Goal: Task Accomplishment & Management: Complete application form

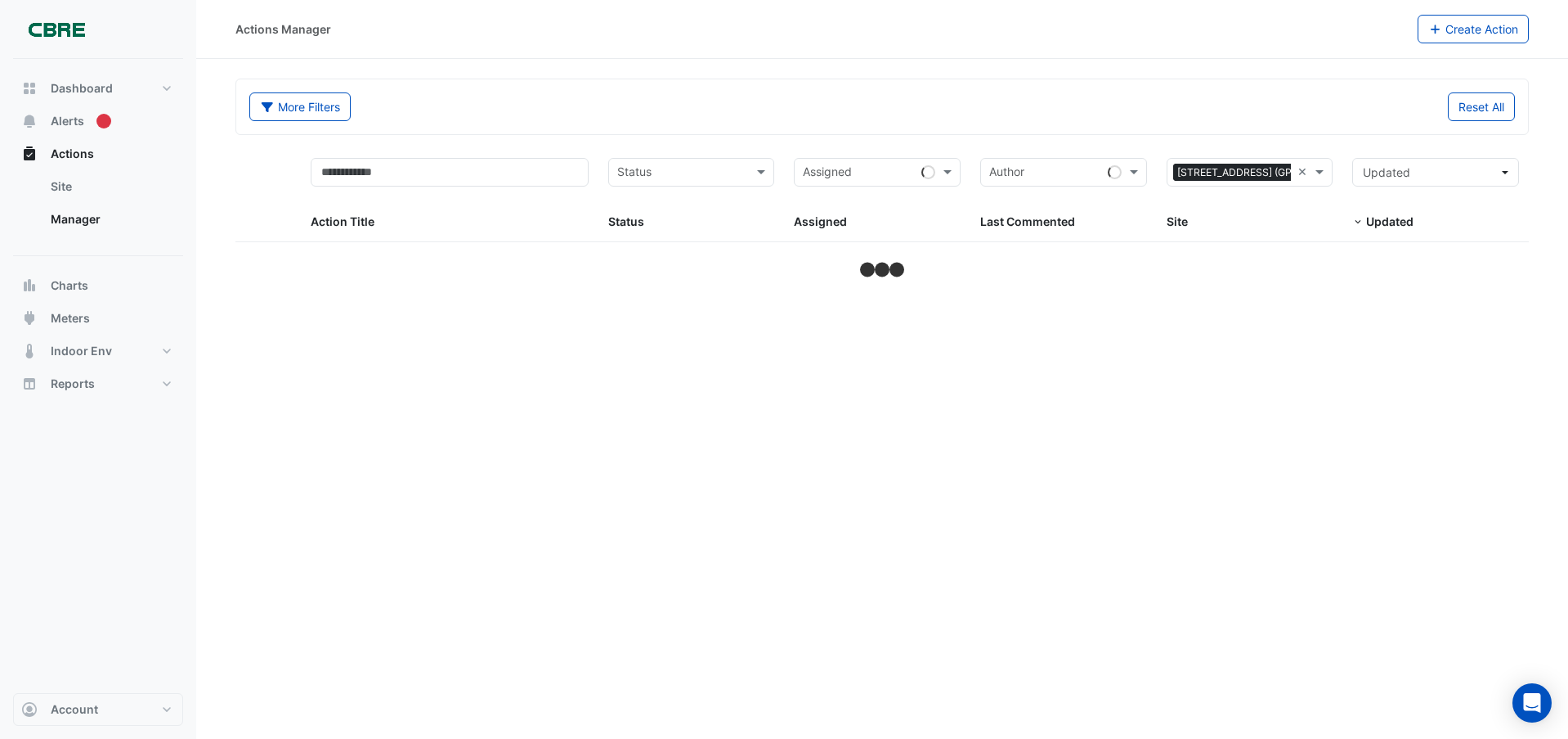
select select "***"
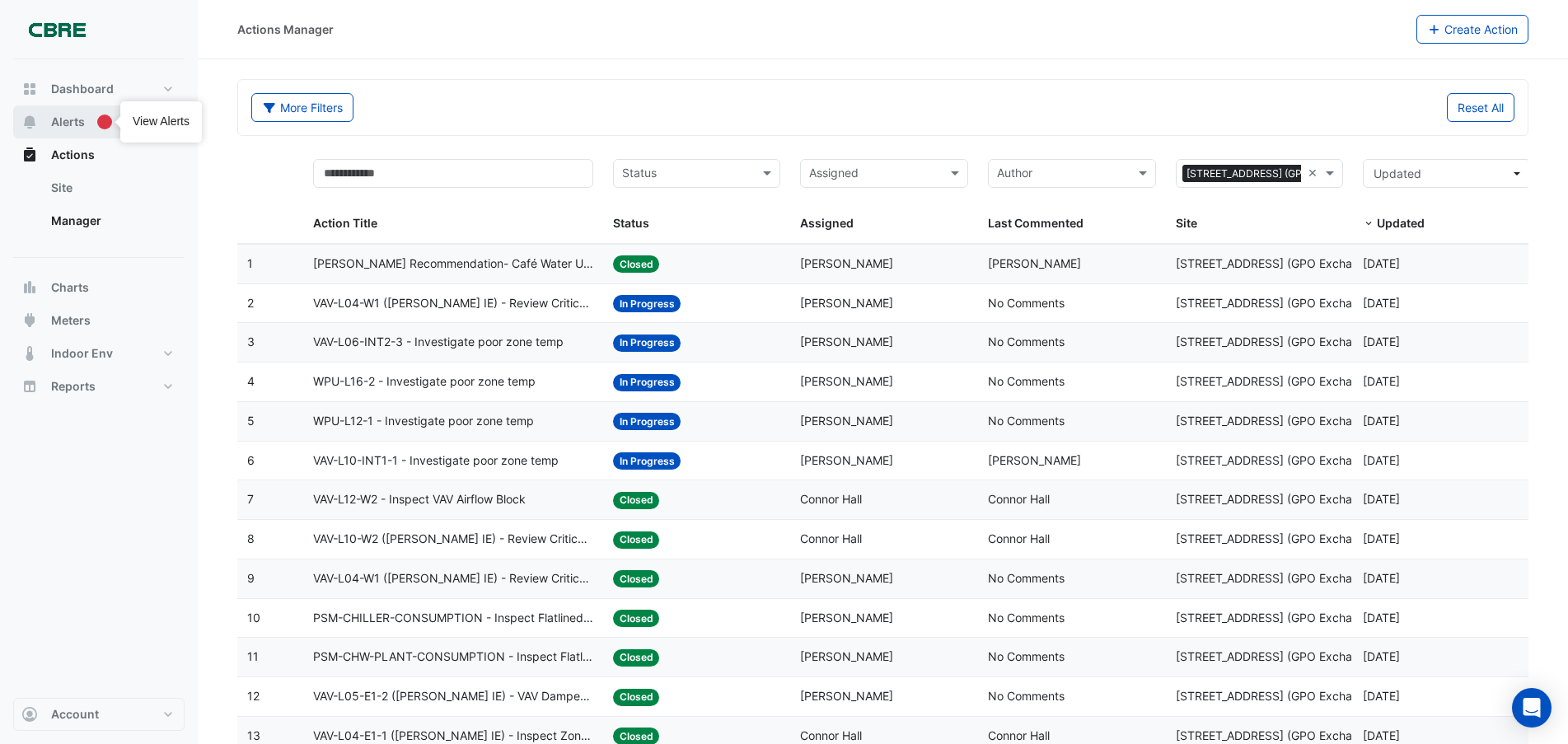
click at [81, 120] on span "Alerts" at bounding box center [68, 122] width 33 height 17
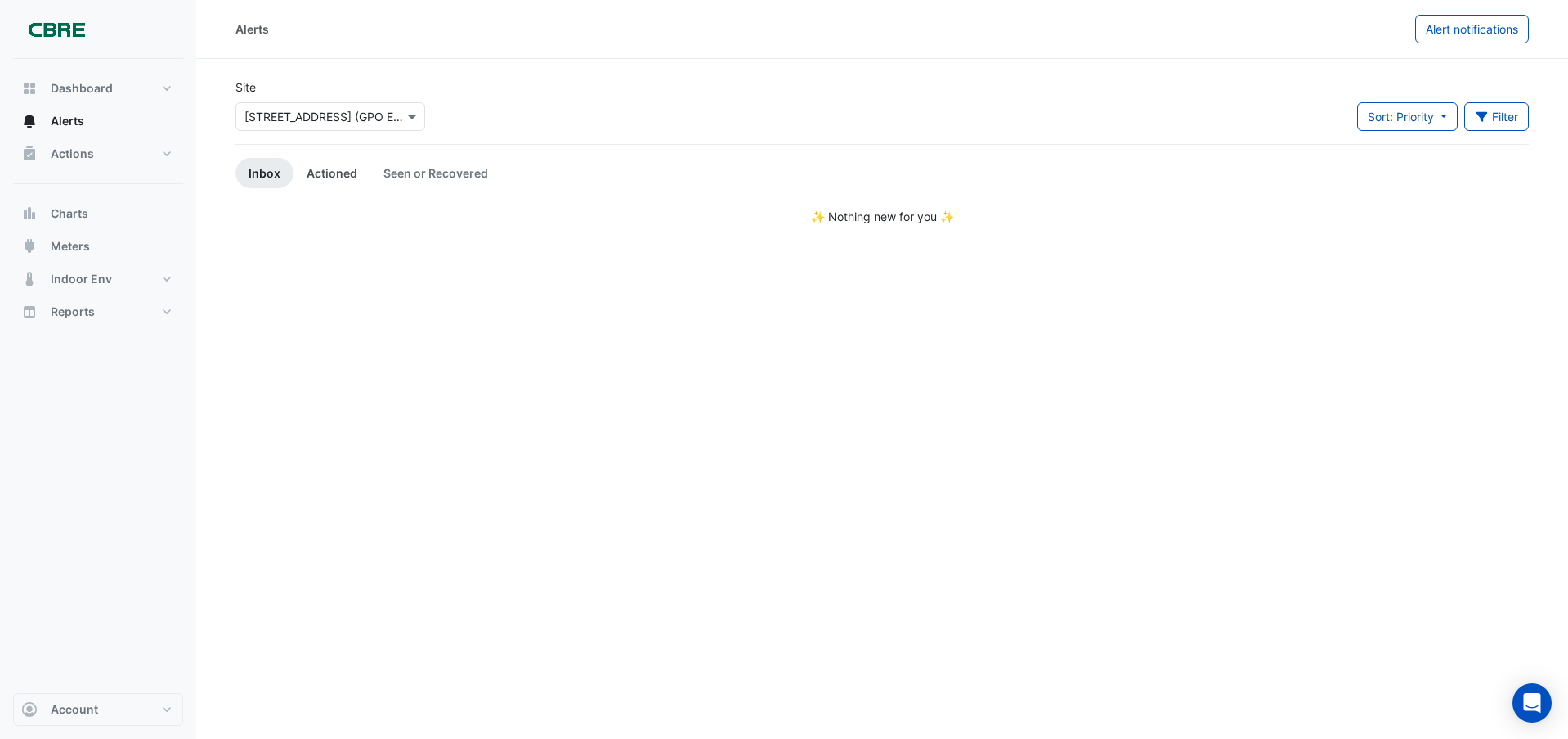
click at [337, 174] on link "Actioned" at bounding box center [332, 173] width 77 height 30
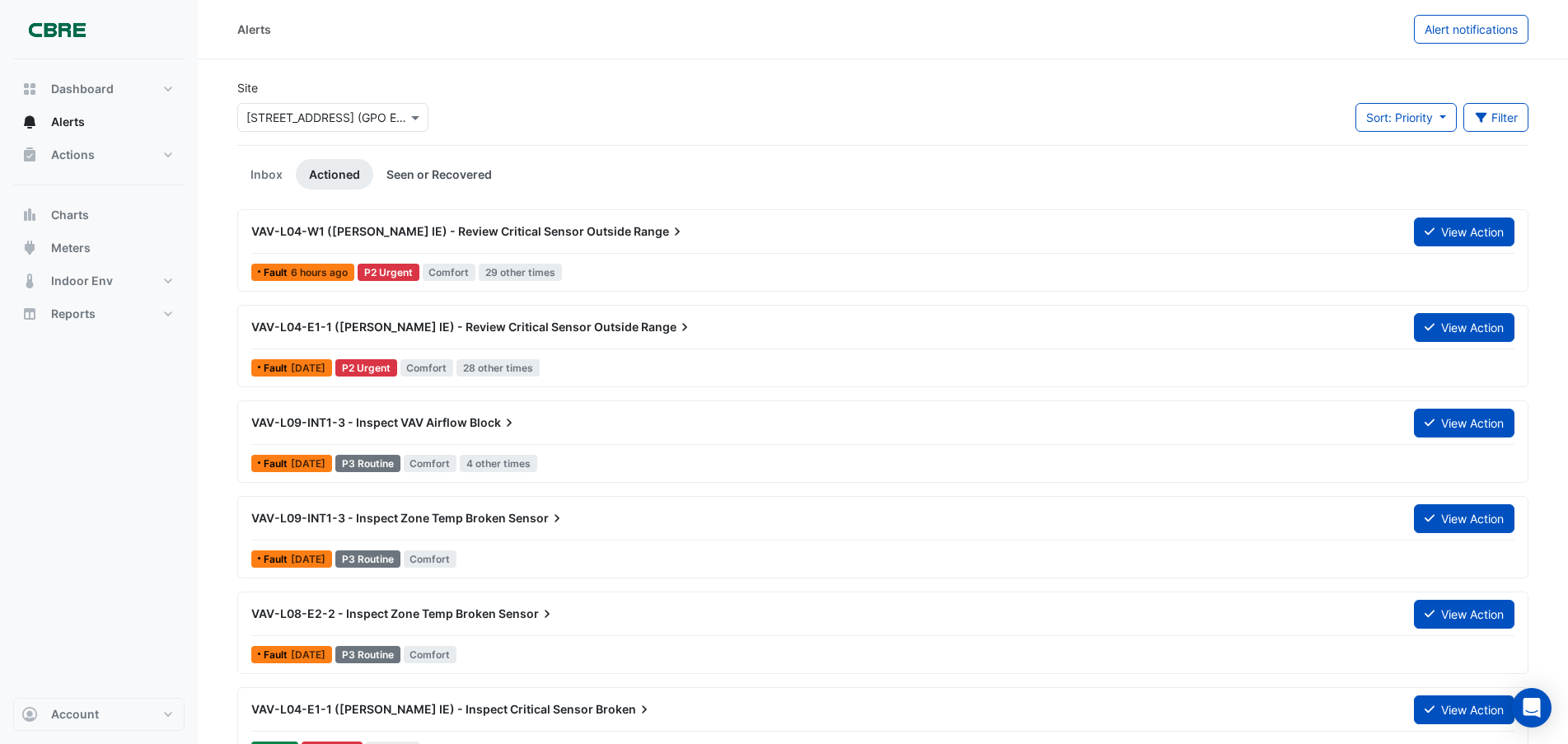
click at [465, 174] on link "Seen or Recovered" at bounding box center [439, 174] width 131 height 30
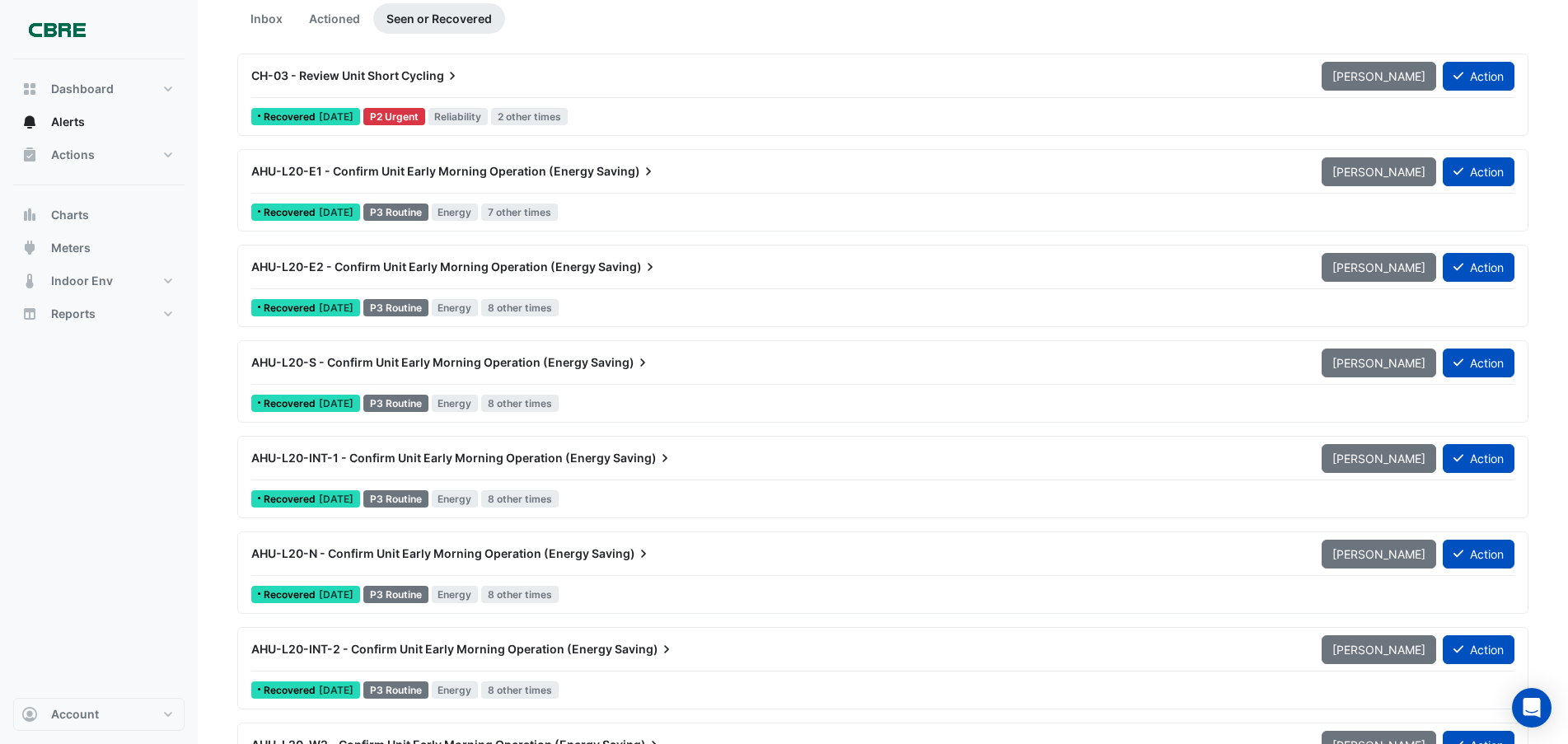
scroll to position [326, 0]
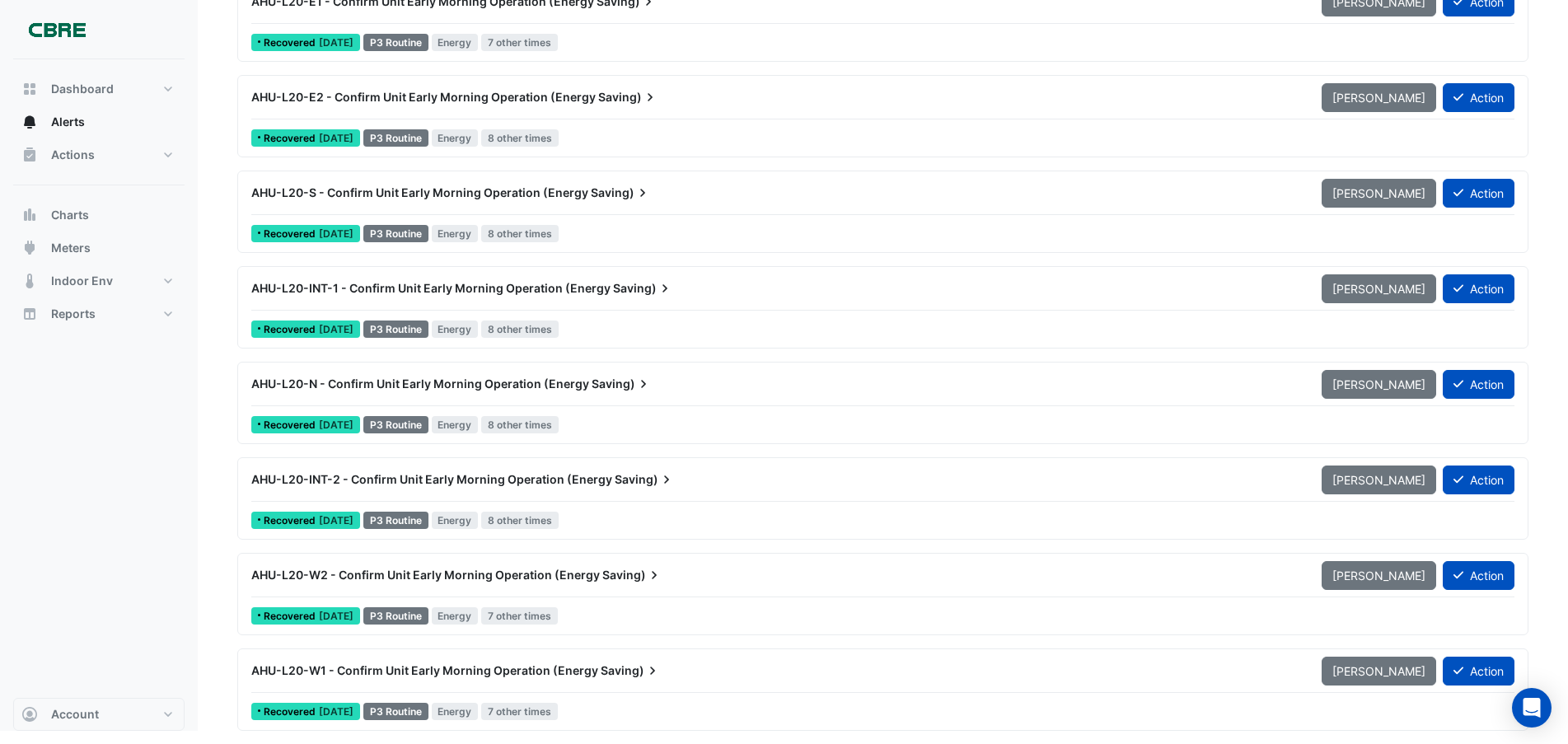
click at [512, 672] on span "AHU-L20-W1 - Confirm Unit Early Morning Operation (Energy" at bounding box center [424, 670] width 347 height 14
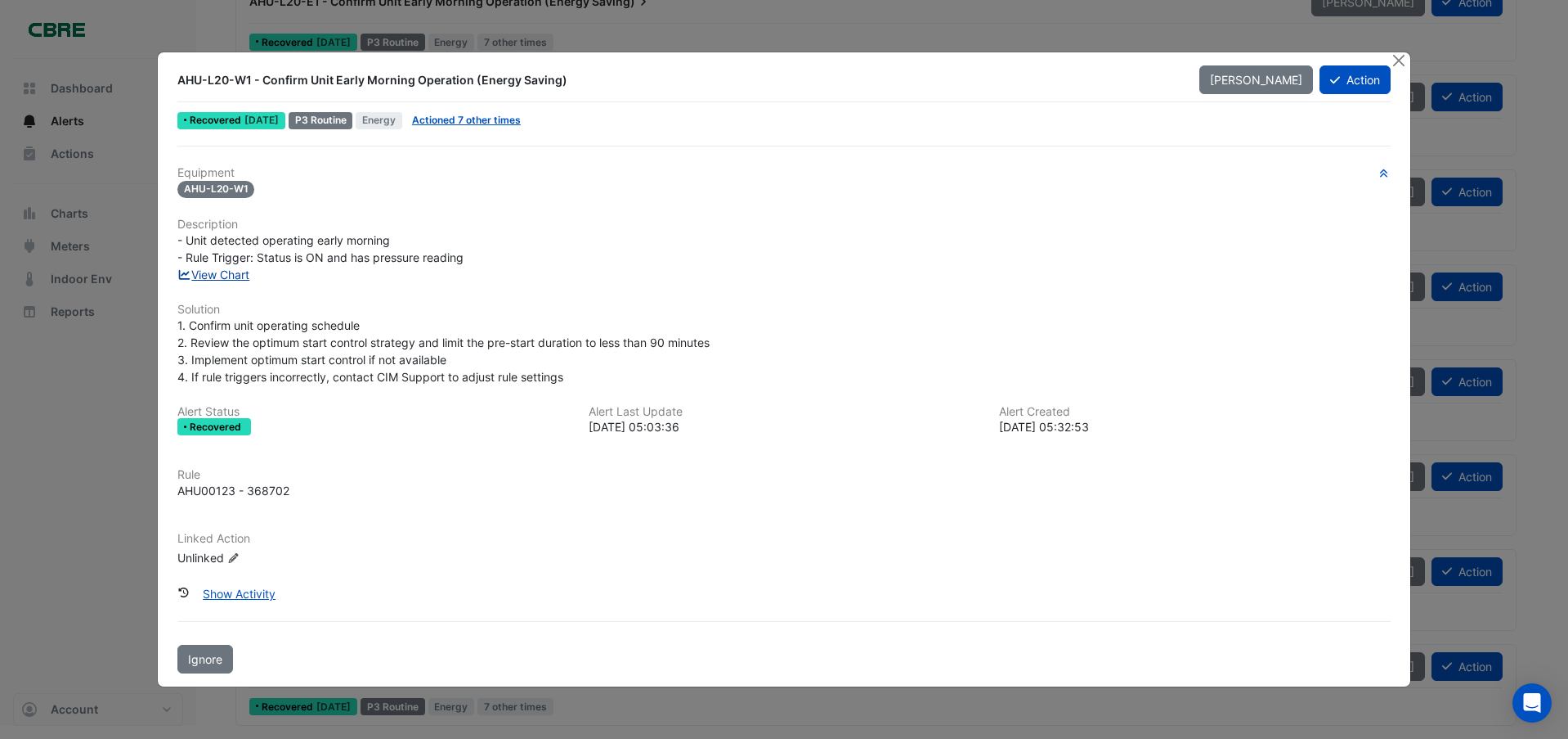
click at [225, 273] on link "View Chart" at bounding box center [214, 274] width 73 height 14
click at [1397, 62] on button "Close" at bounding box center [1398, 61] width 17 height 17
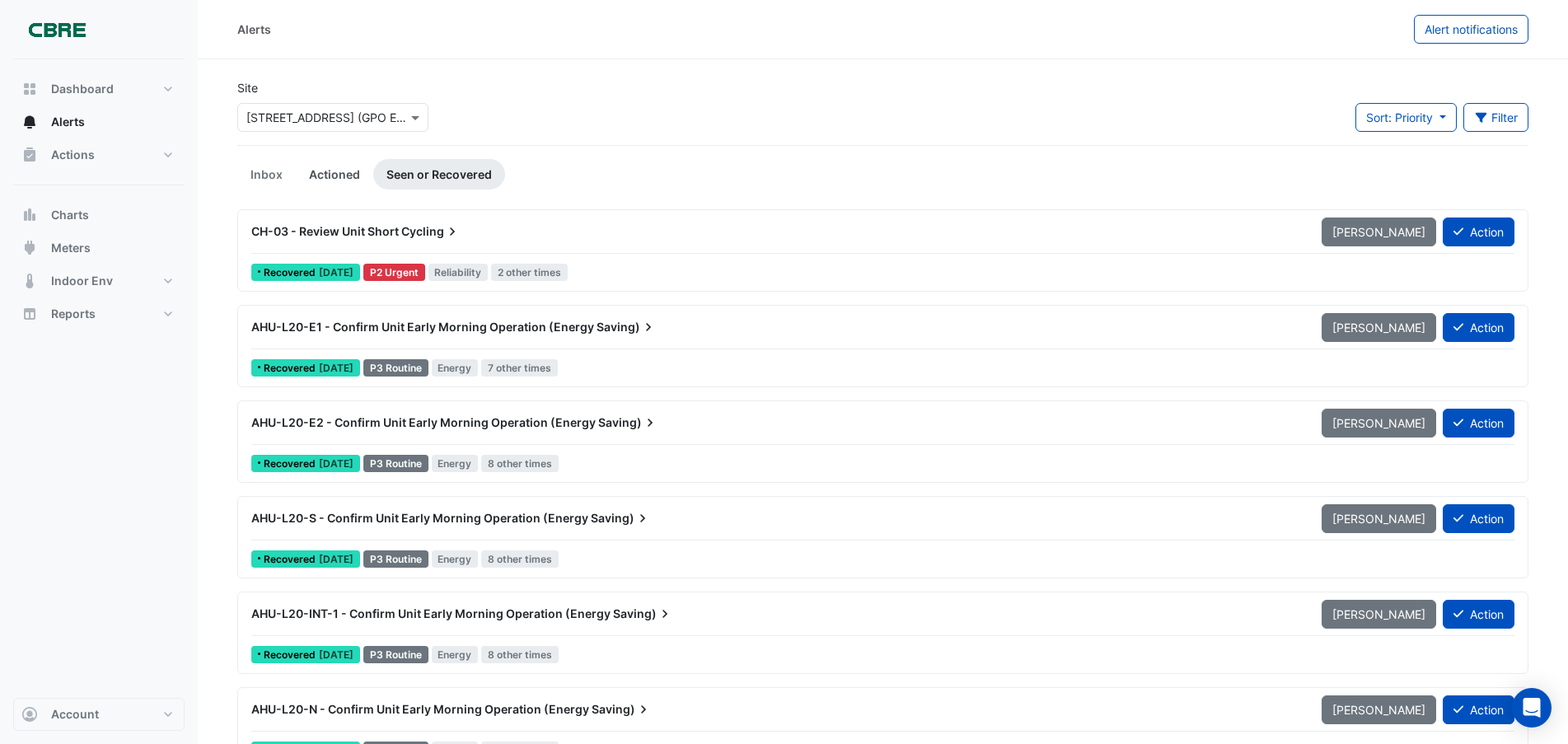
click at [332, 174] on link "Actioned" at bounding box center [334, 174] width 78 height 30
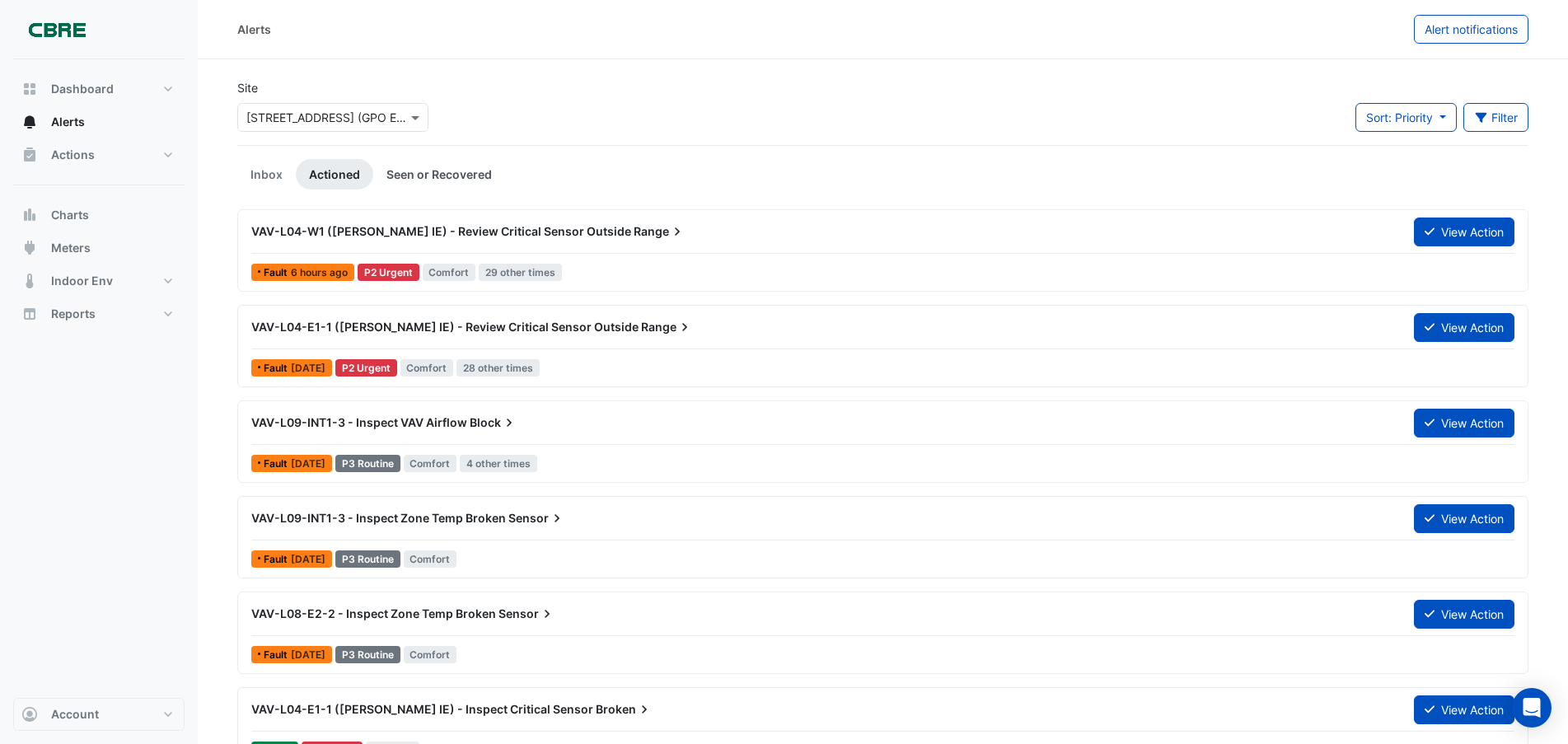
click at [424, 167] on link "Seen or Recovered" at bounding box center [439, 174] width 131 height 30
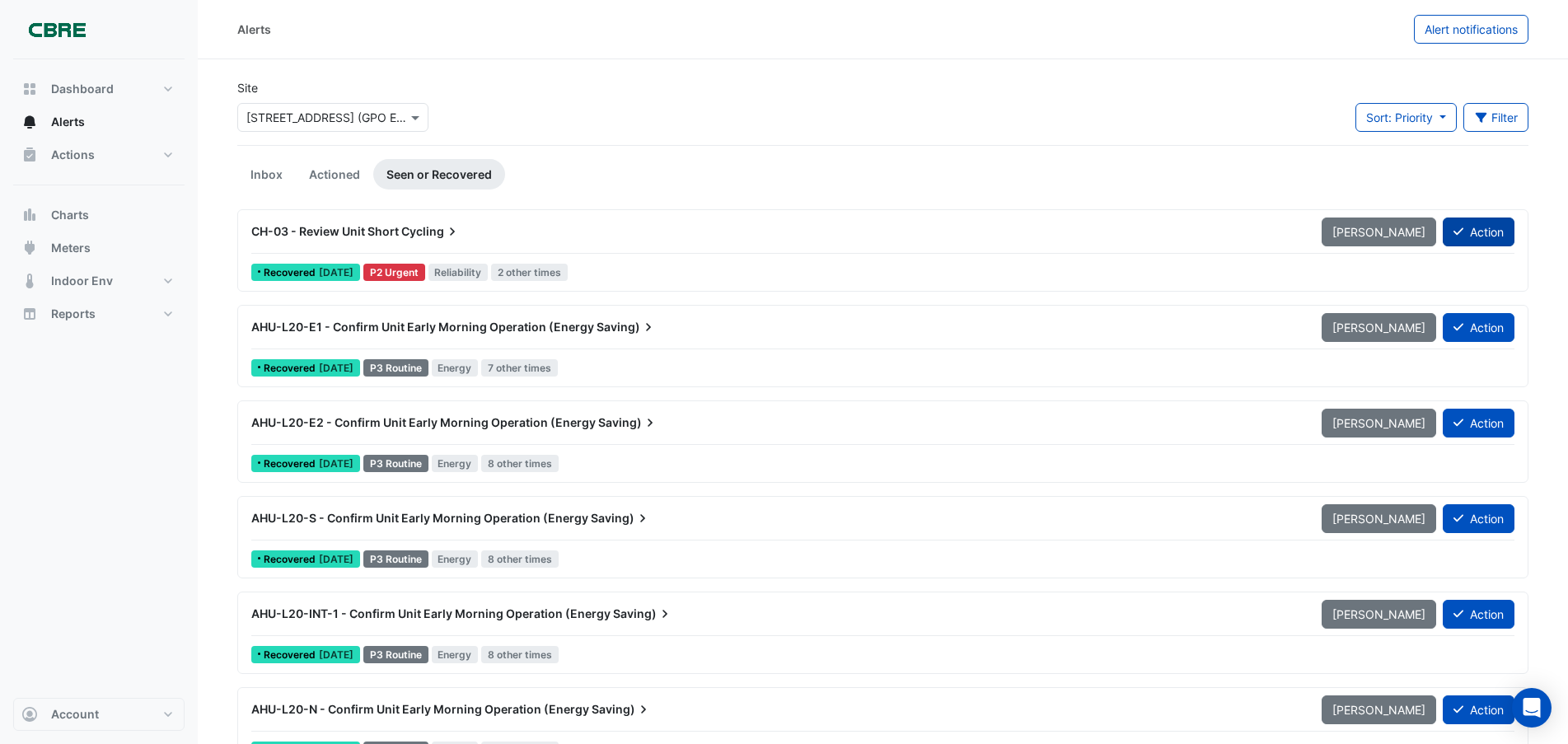
click at [1485, 230] on button "Action" at bounding box center [1478, 232] width 72 height 28
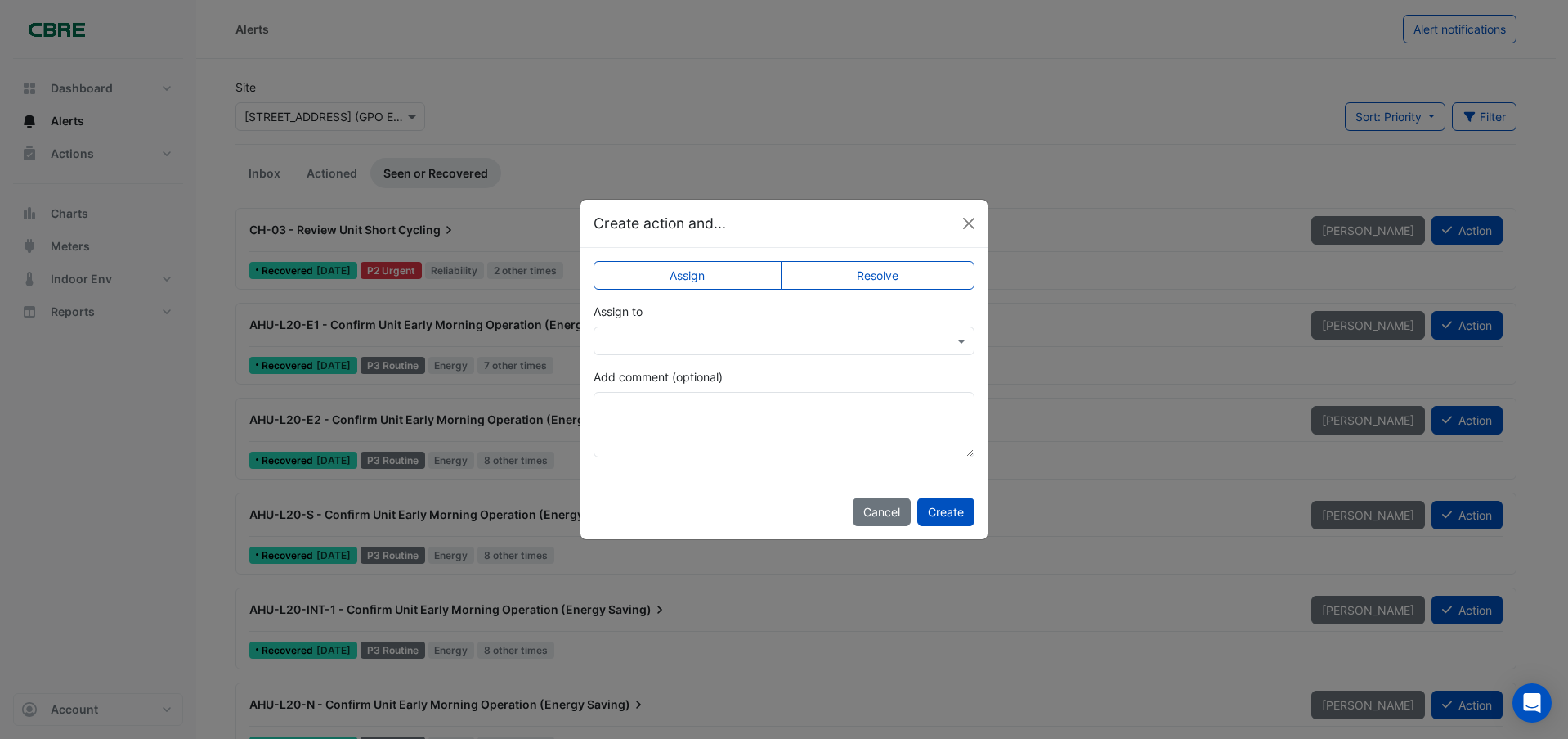
click at [917, 275] on label "Resolve" at bounding box center [878, 275] width 194 height 28
click at [961, 521] on button "Create" at bounding box center [946, 511] width 57 height 28
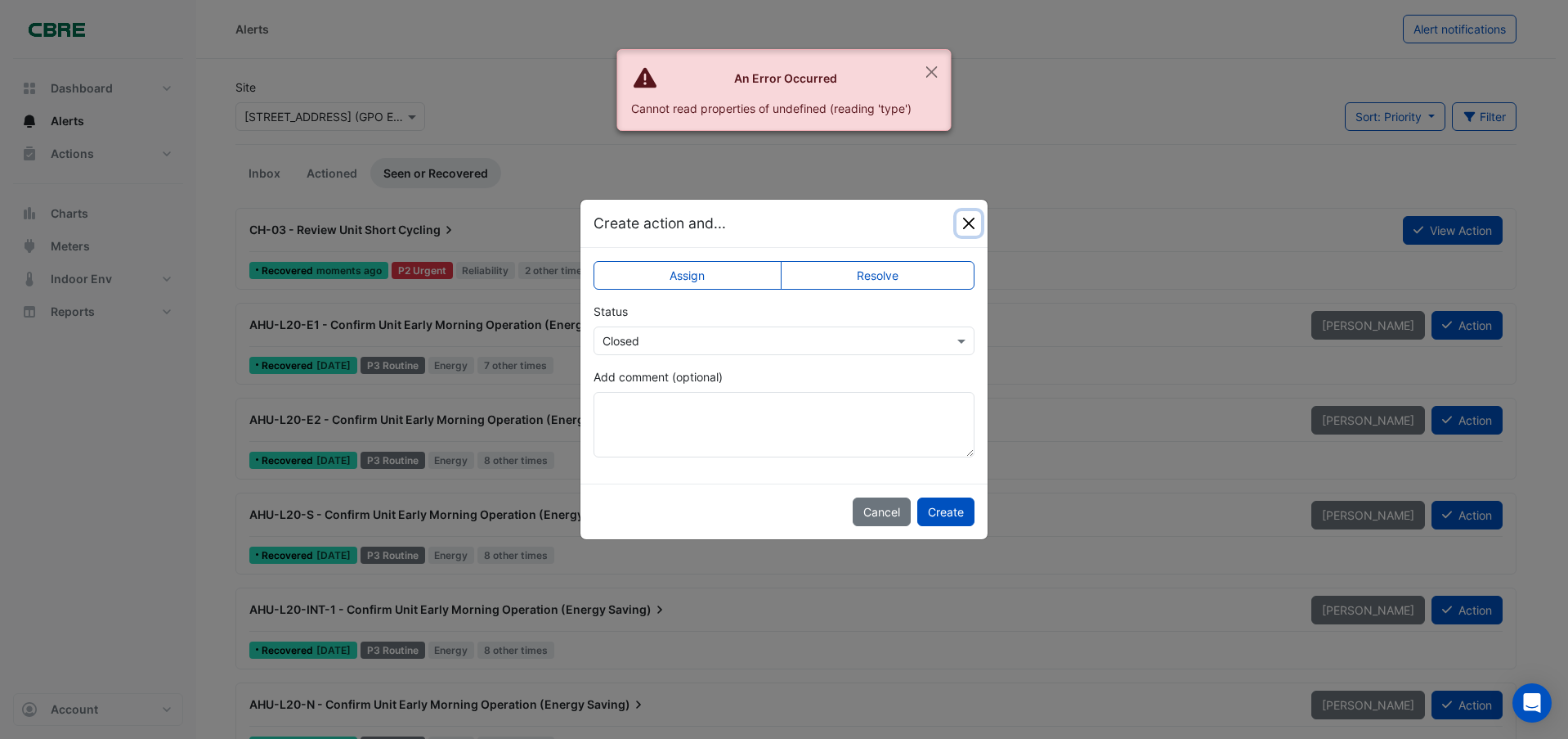
click at [966, 228] on button "Close" at bounding box center [969, 224] width 25 height 25
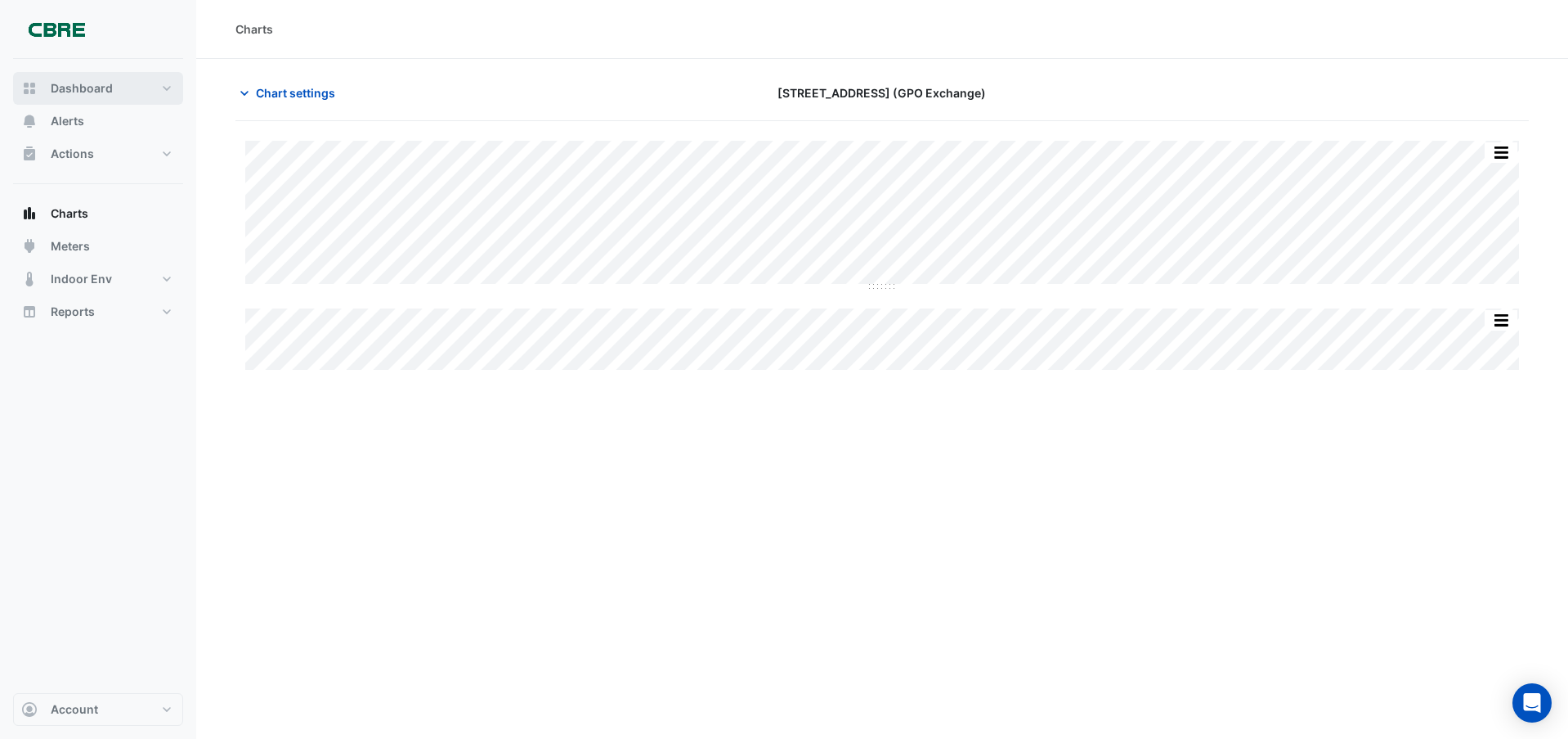
click at [108, 81] on span "Dashboard" at bounding box center [81, 88] width 62 height 17
select select "***"
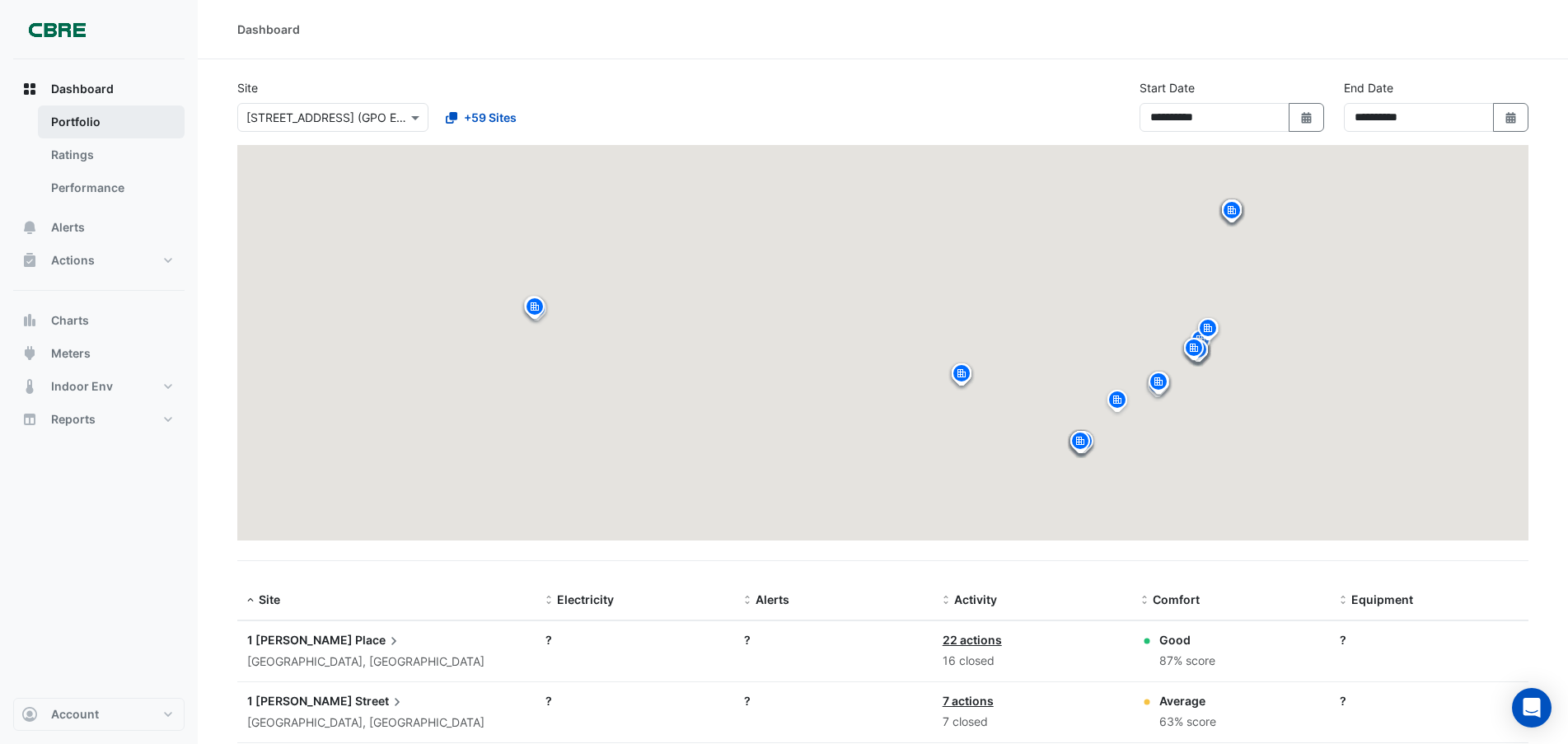
click at [97, 115] on link "Portfolio" at bounding box center [111, 121] width 147 height 33
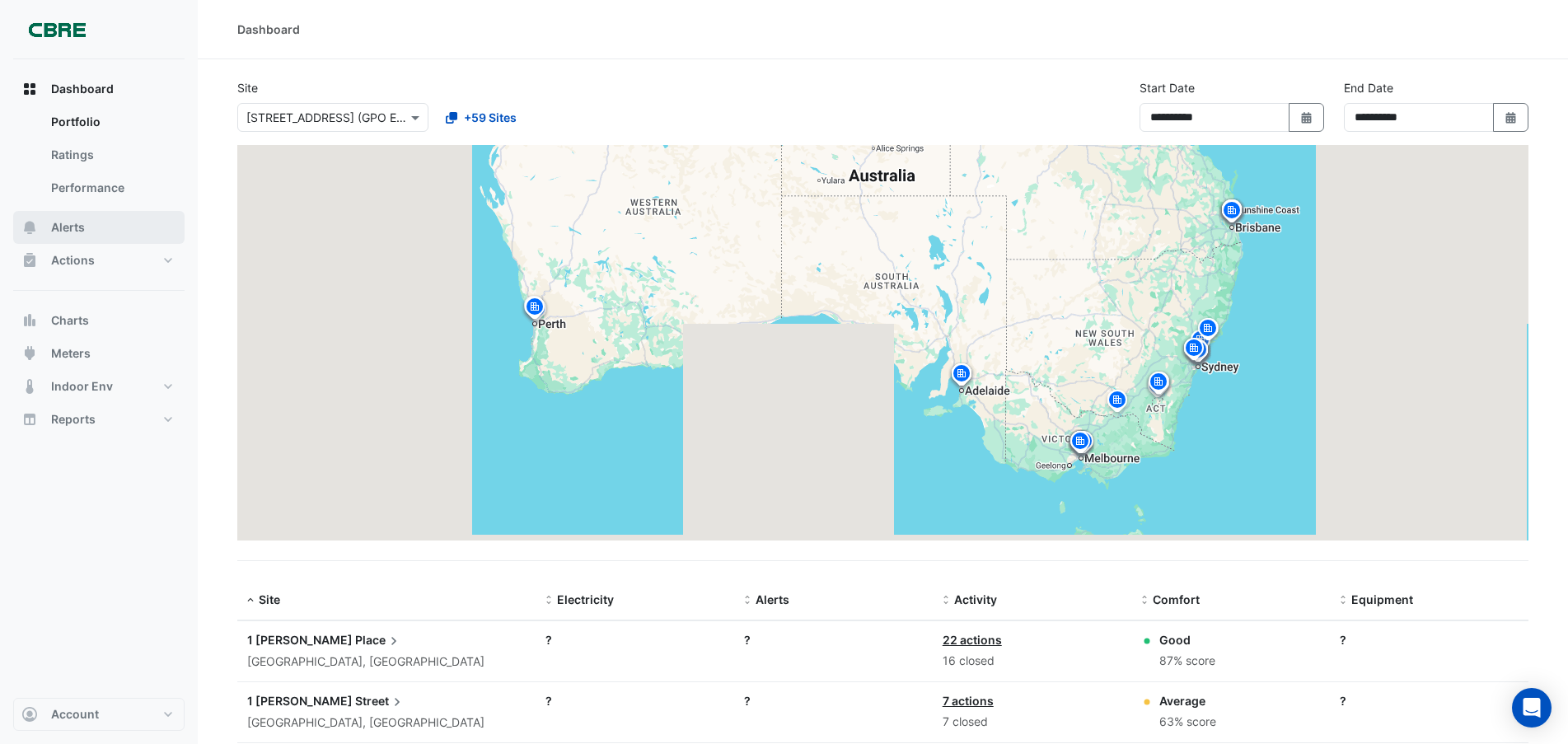
click at [99, 215] on button "Alerts" at bounding box center [99, 227] width 172 height 33
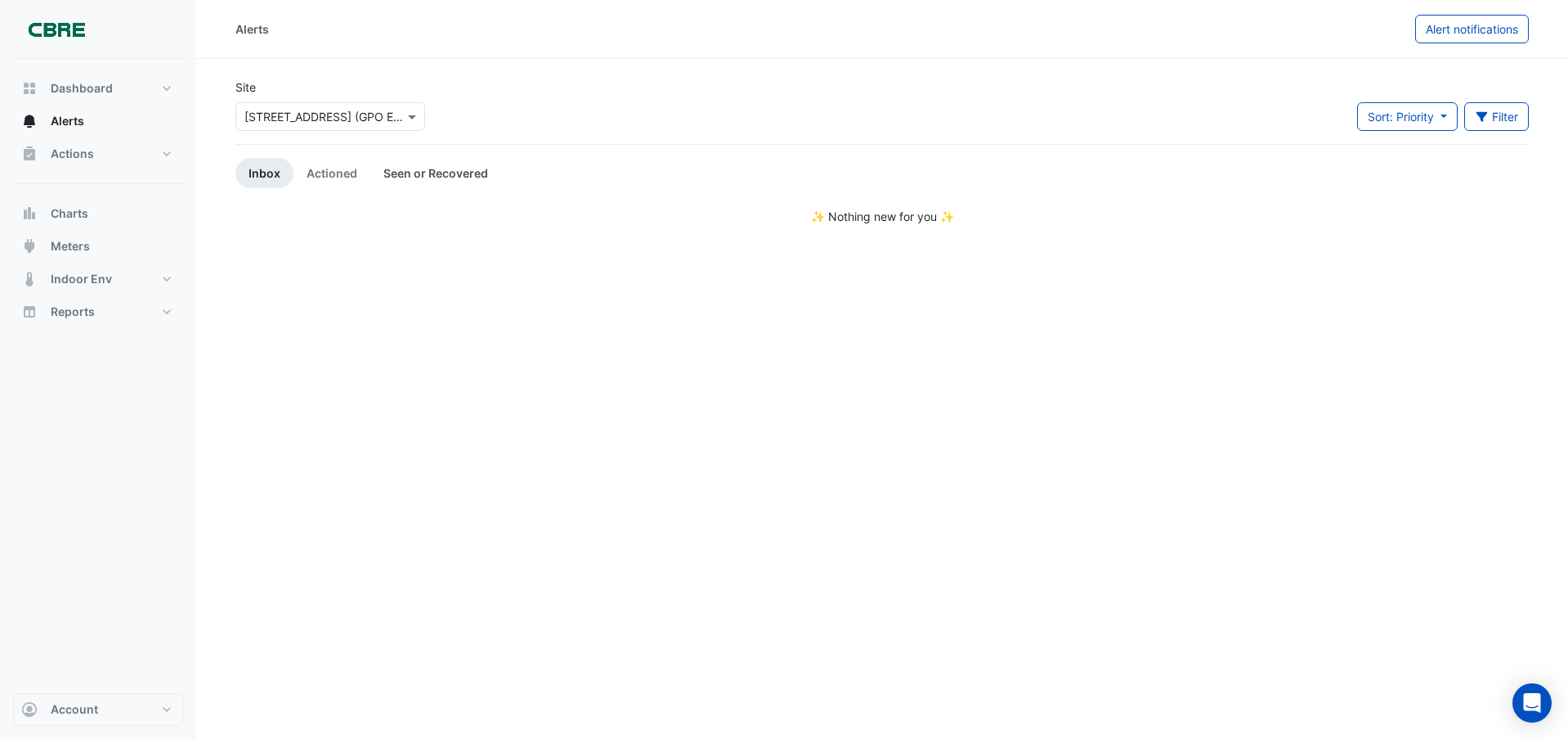
click at [452, 176] on link "Seen or Recovered" at bounding box center [435, 173] width 130 height 30
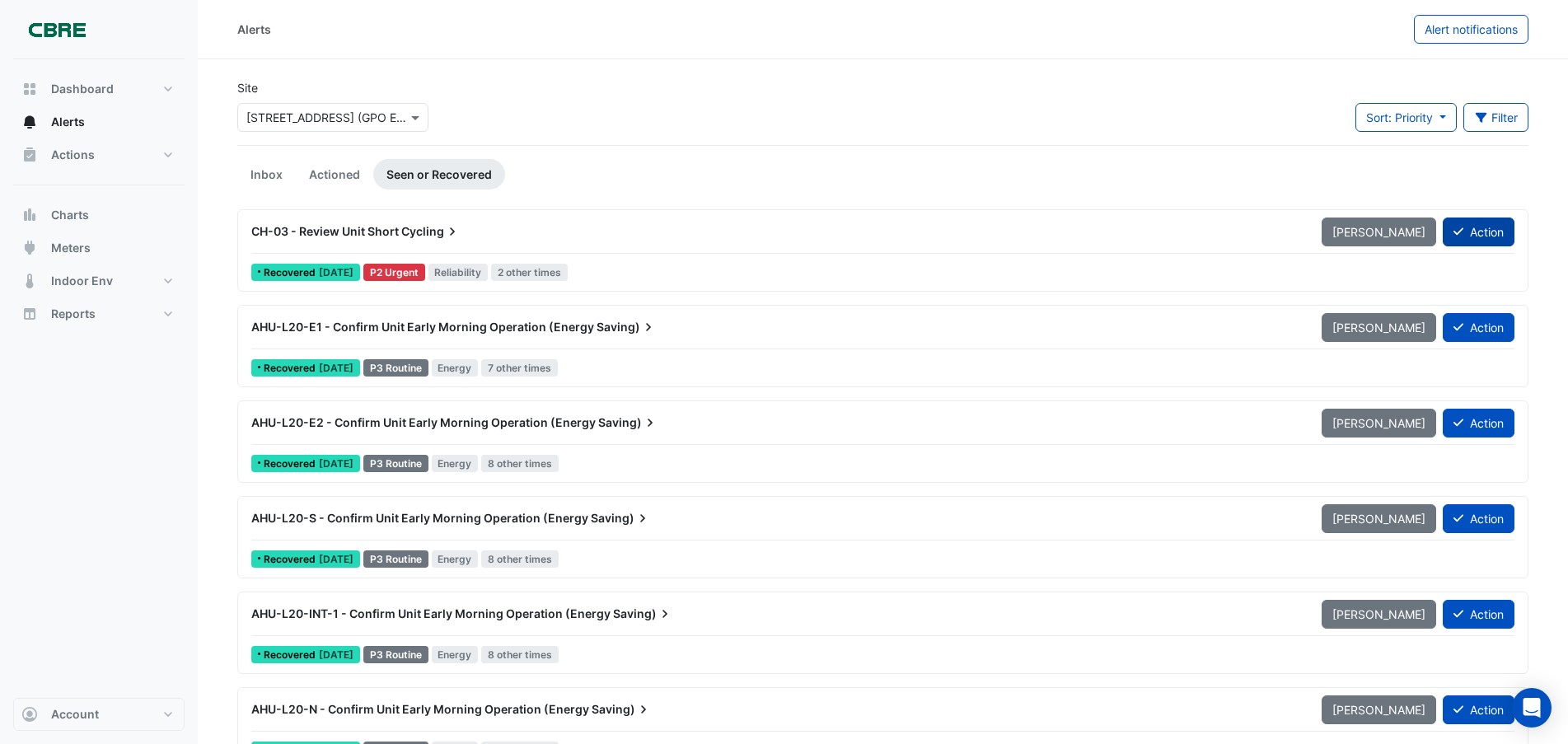
click at [1495, 239] on button "Action" at bounding box center [1478, 232] width 72 height 28
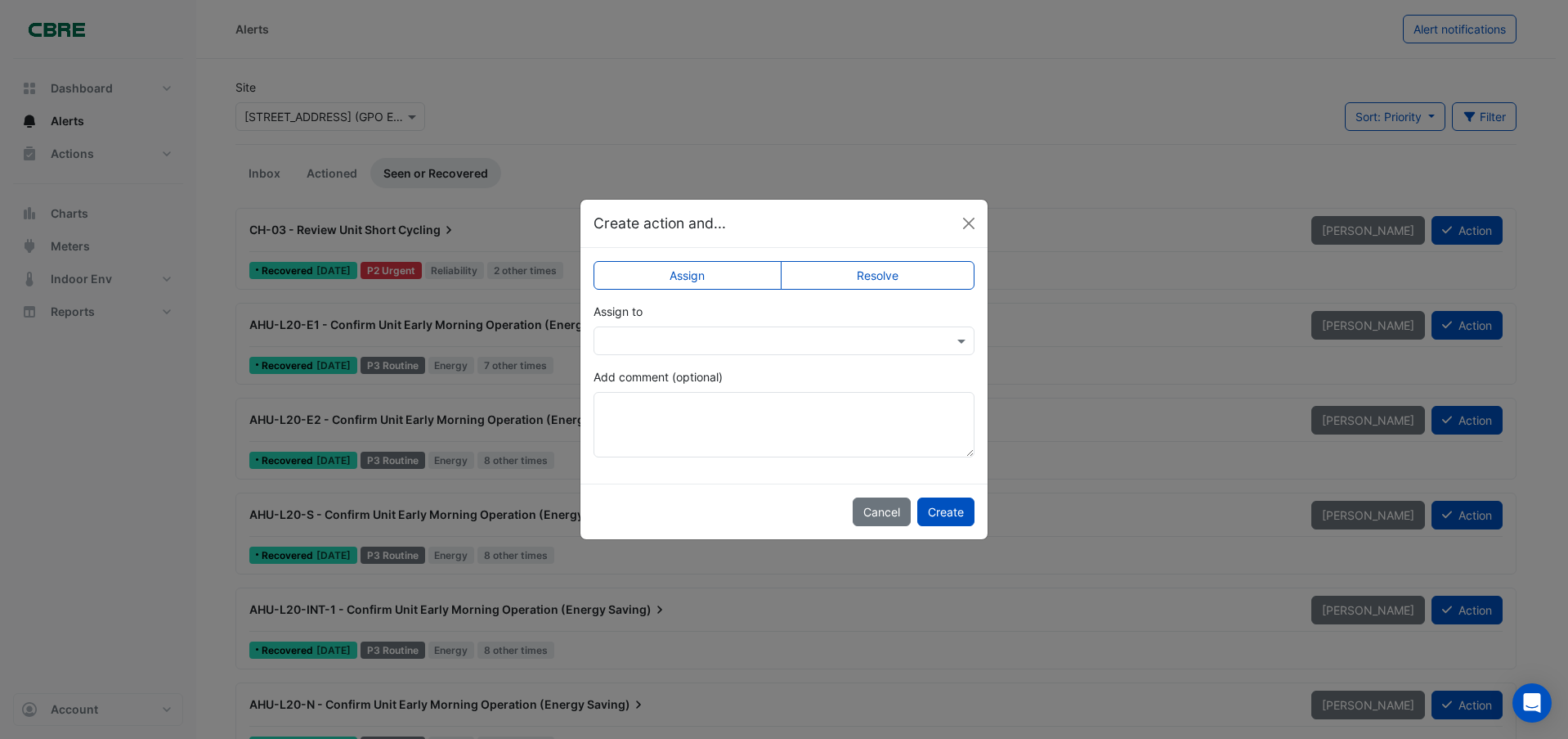
click at [894, 273] on label "Resolve" at bounding box center [878, 275] width 194 height 28
click at [954, 518] on button "Create" at bounding box center [946, 511] width 57 height 28
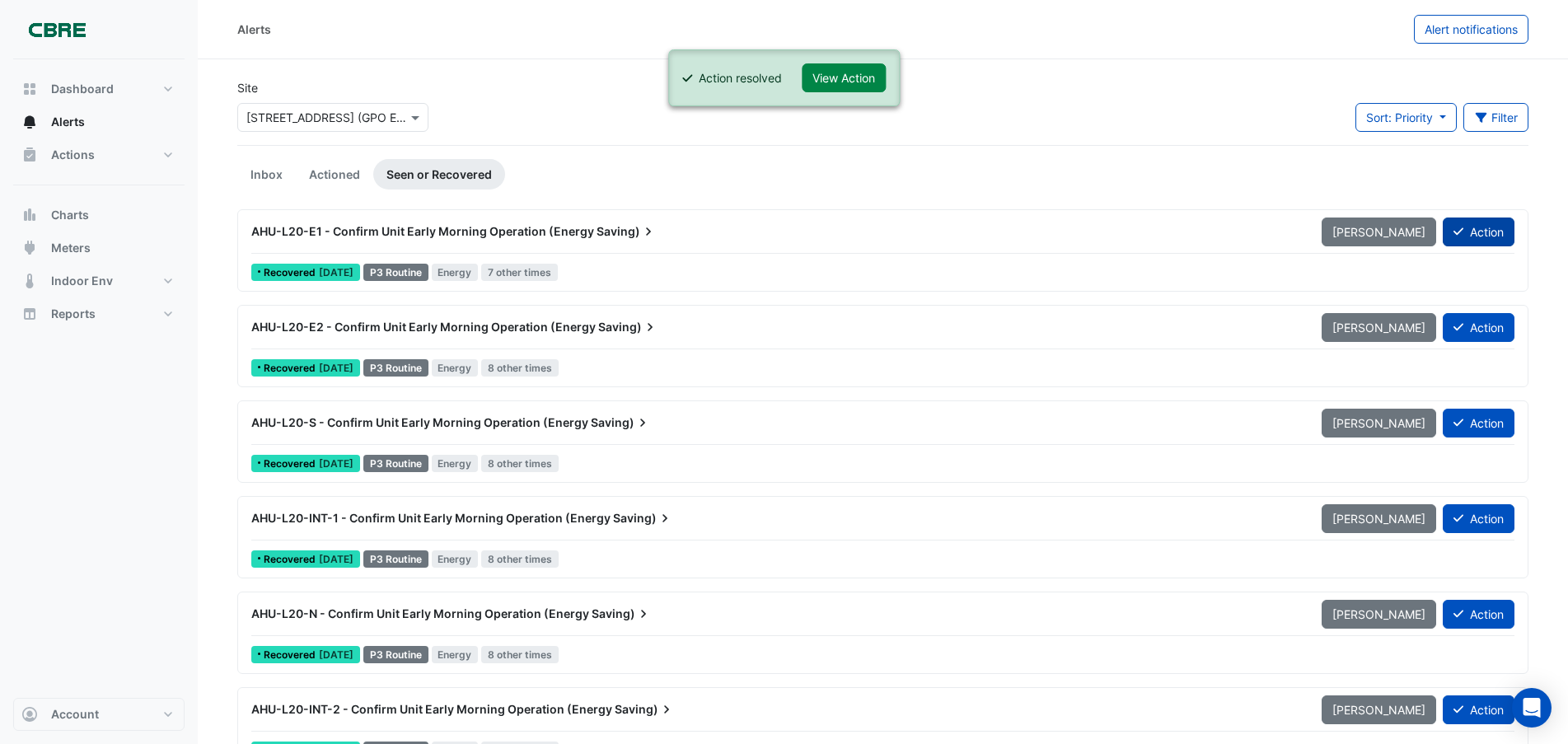
click at [1486, 230] on button "Action" at bounding box center [1478, 232] width 72 height 28
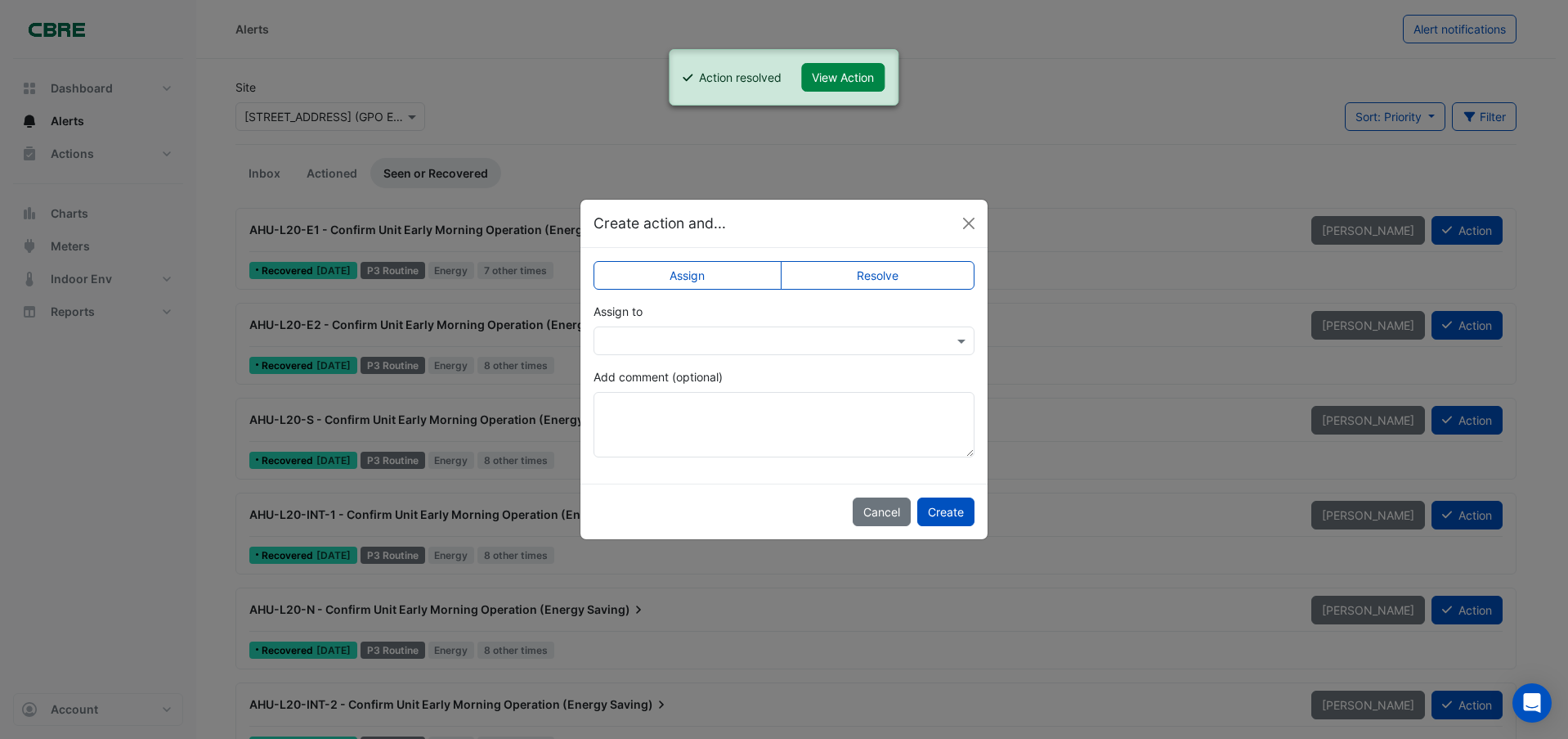
click at [931, 276] on label "Resolve" at bounding box center [878, 275] width 194 height 28
click at [953, 513] on button "Create" at bounding box center [946, 511] width 57 height 28
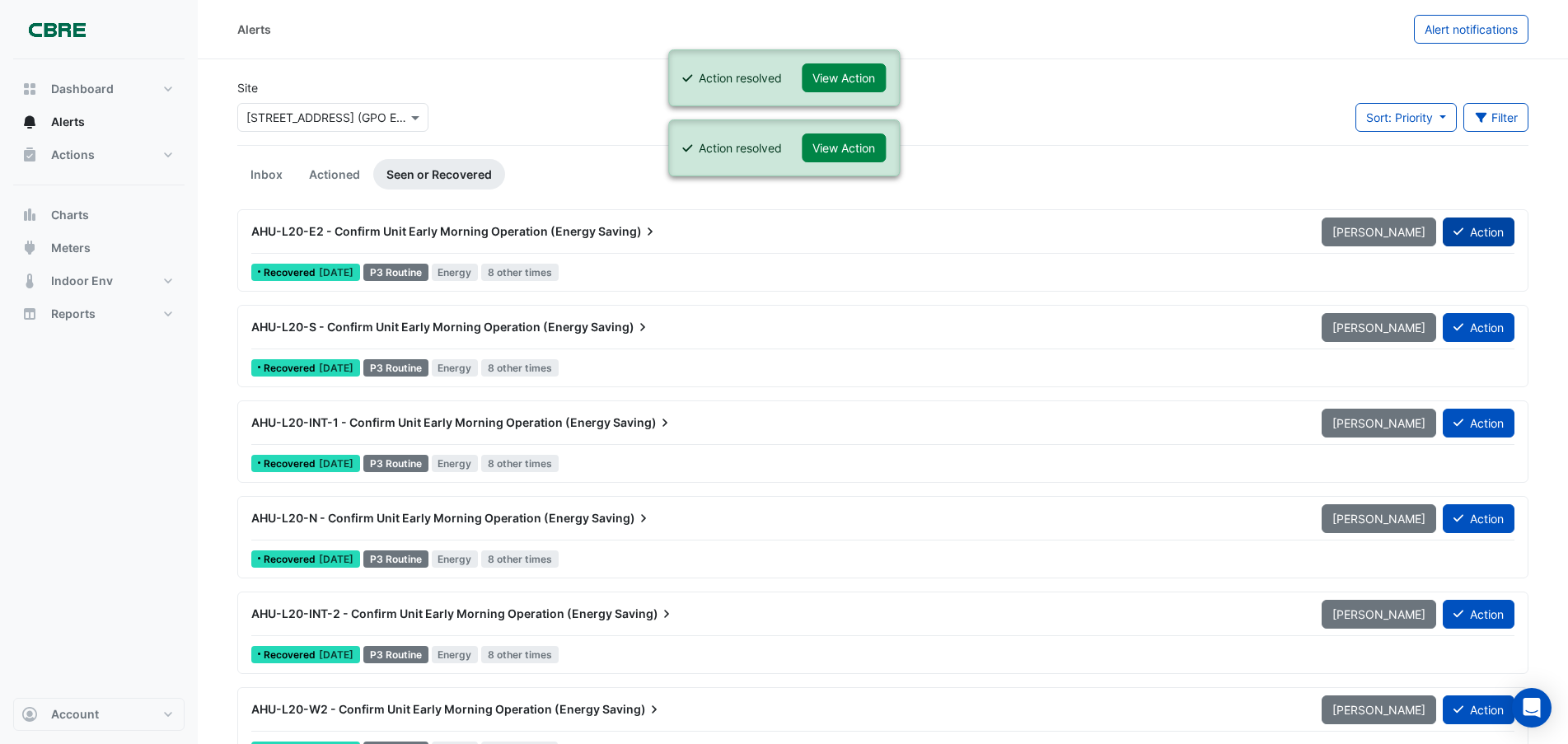
click at [1493, 233] on button "Action" at bounding box center [1478, 232] width 72 height 28
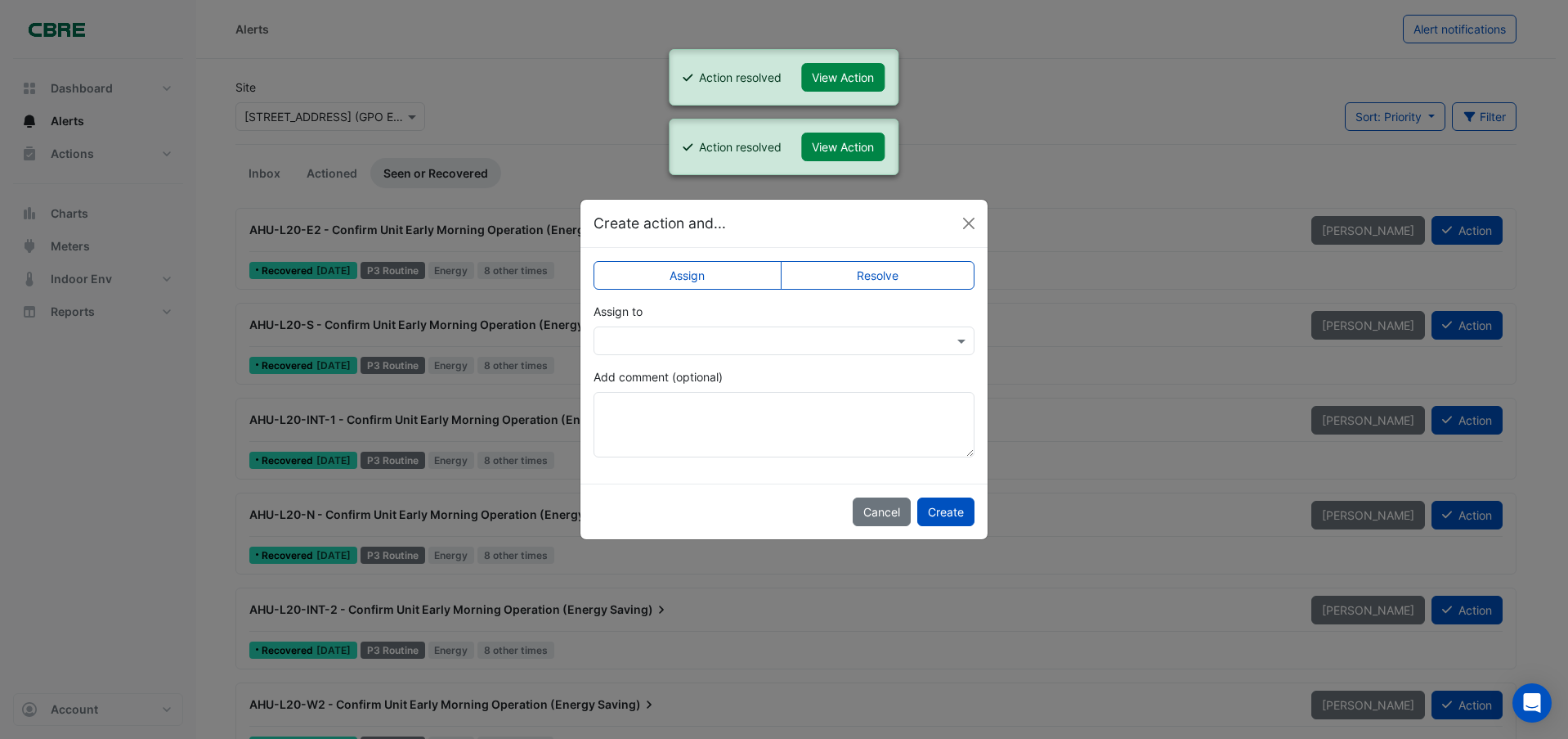
click at [926, 267] on label "Resolve" at bounding box center [878, 275] width 194 height 28
click at [956, 515] on button "Create" at bounding box center [946, 511] width 57 height 28
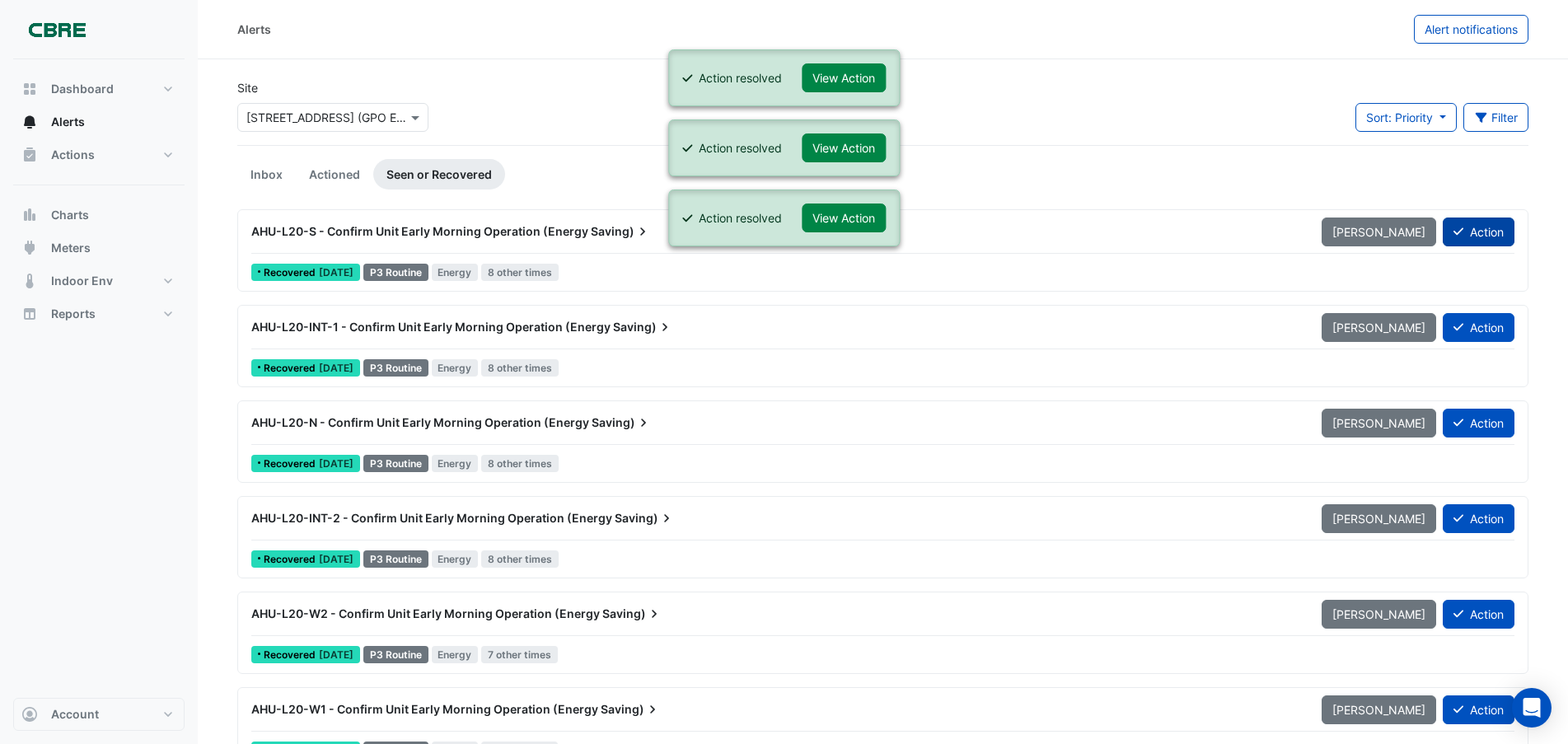
click at [1491, 231] on button "Action" at bounding box center [1478, 232] width 72 height 28
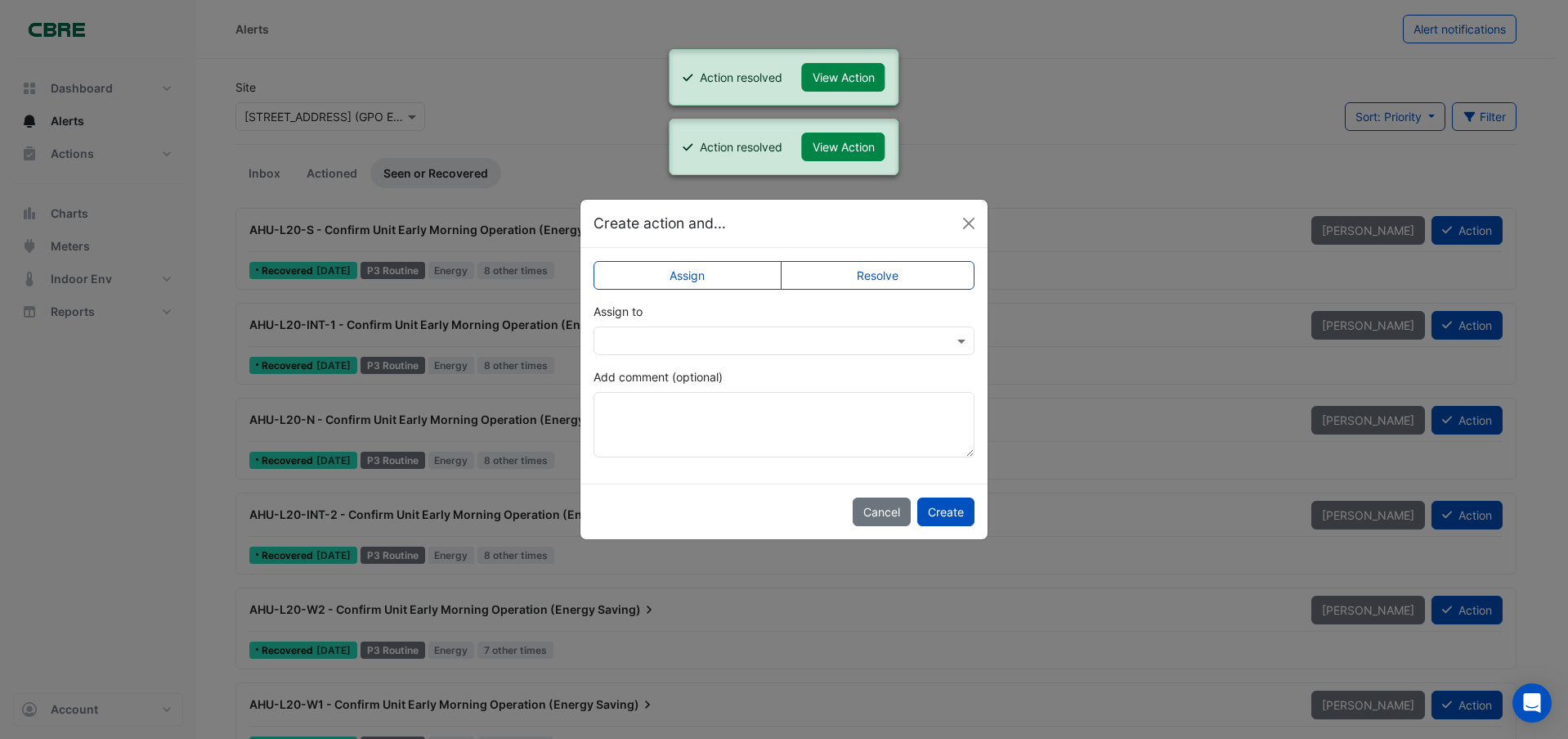
click at [937, 276] on label "Resolve" at bounding box center [878, 275] width 194 height 28
click at [956, 506] on button "Create" at bounding box center [946, 511] width 57 height 28
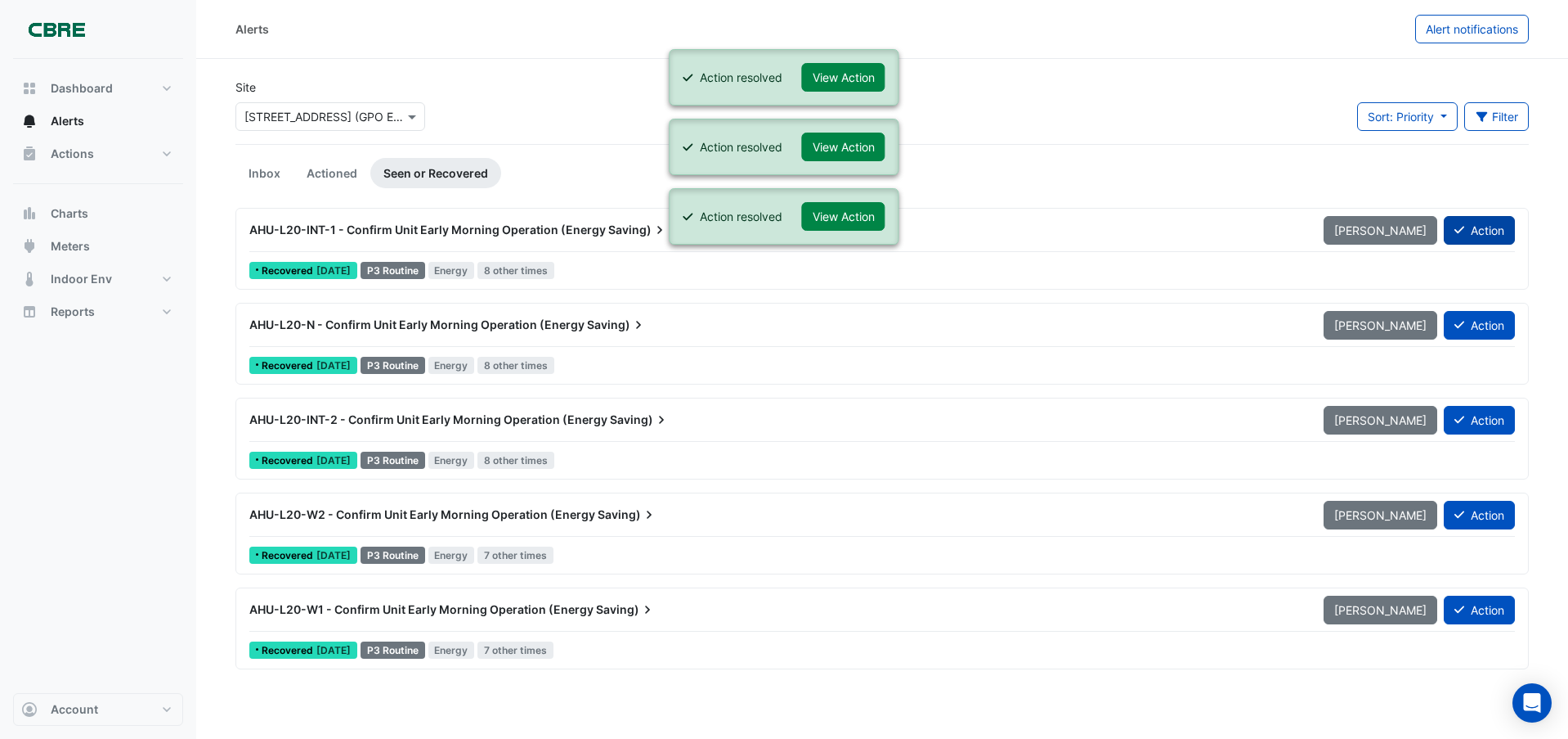
click at [1481, 227] on button "Action" at bounding box center [1480, 230] width 71 height 28
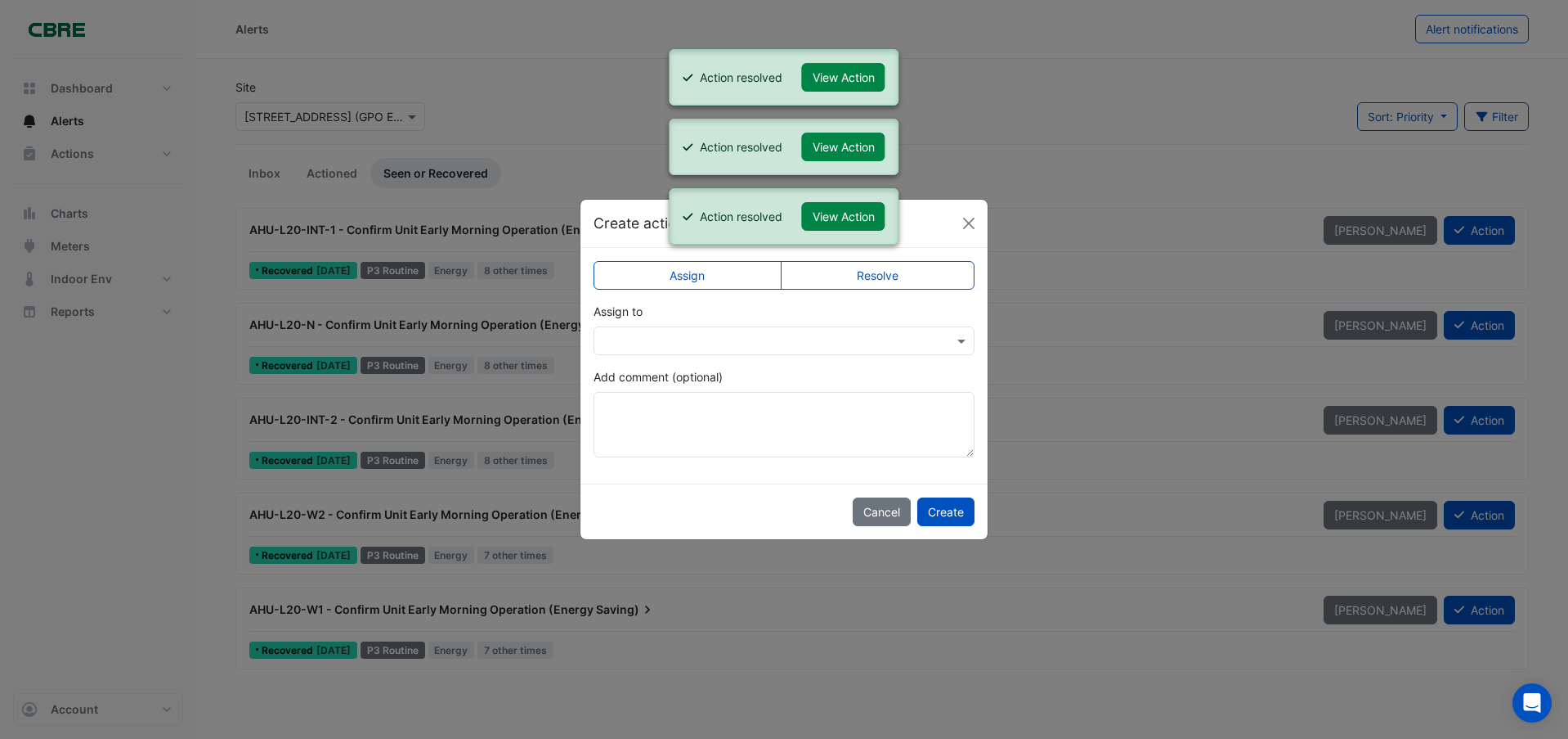
click at [922, 282] on label "Resolve" at bounding box center [878, 275] width 194 height 28
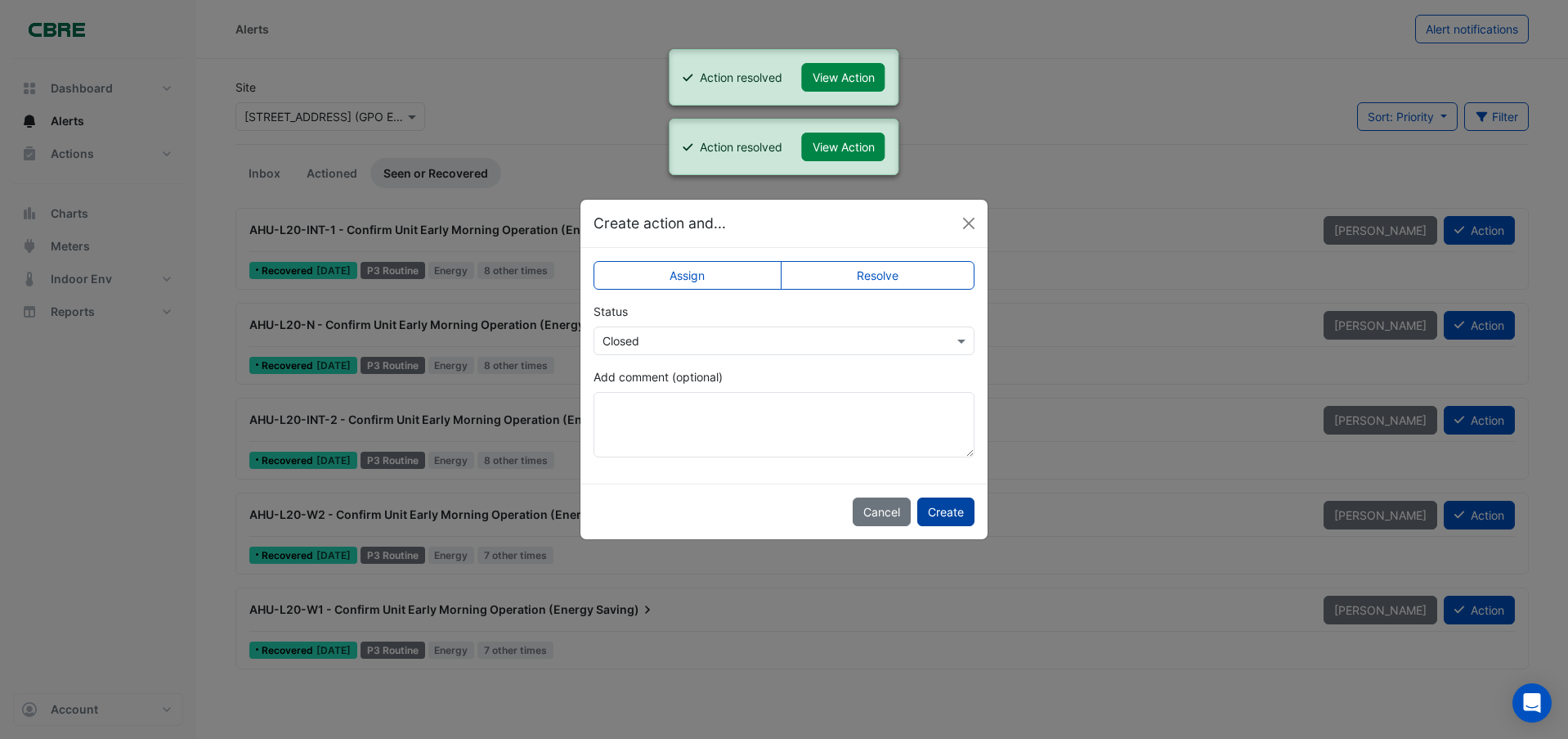
click at [951, 519] on button "Create" at bounding box center [946, 511] width 57 height 28
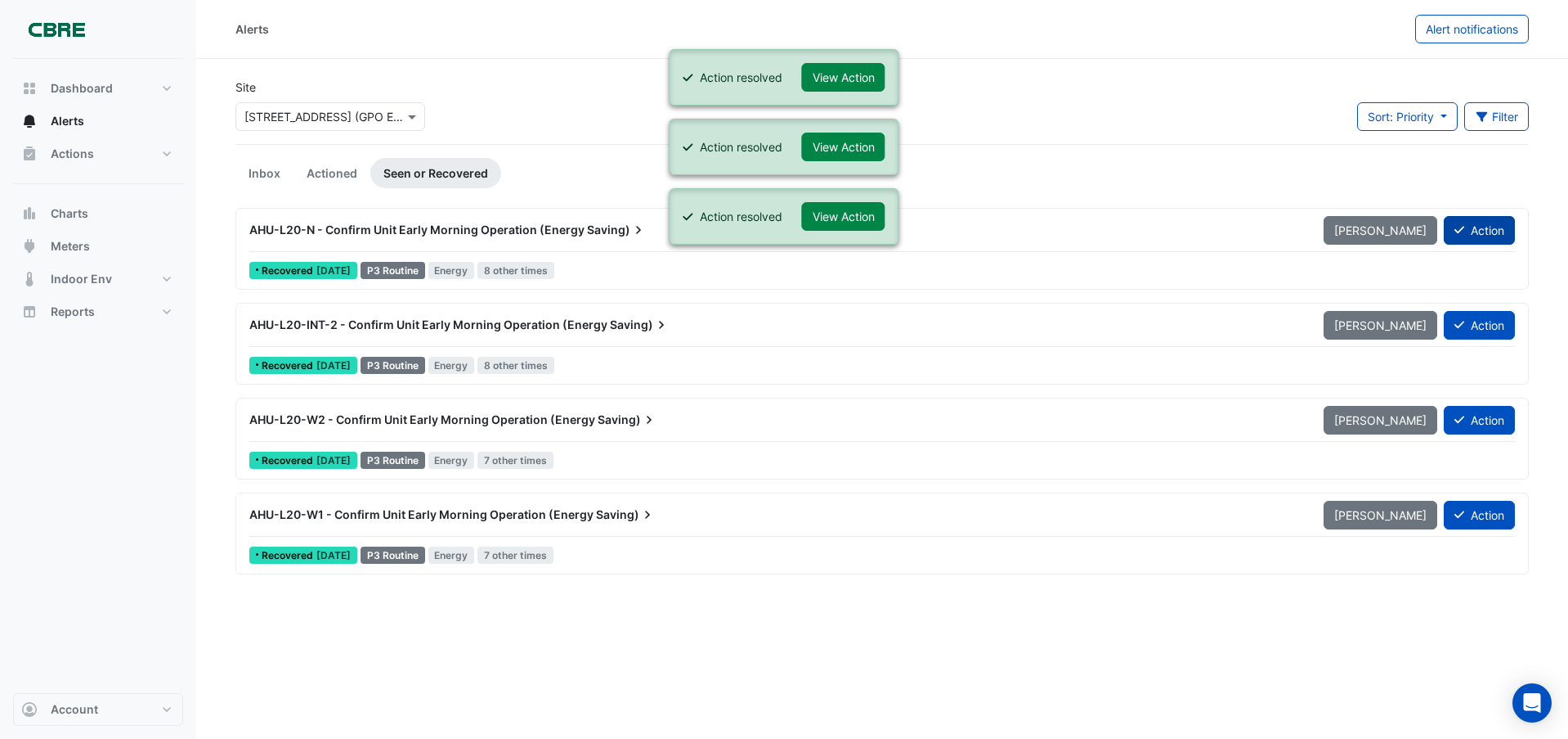
click at [1493, 231] on button "Action" at bounding box center [1480, 230] width 71 height 28
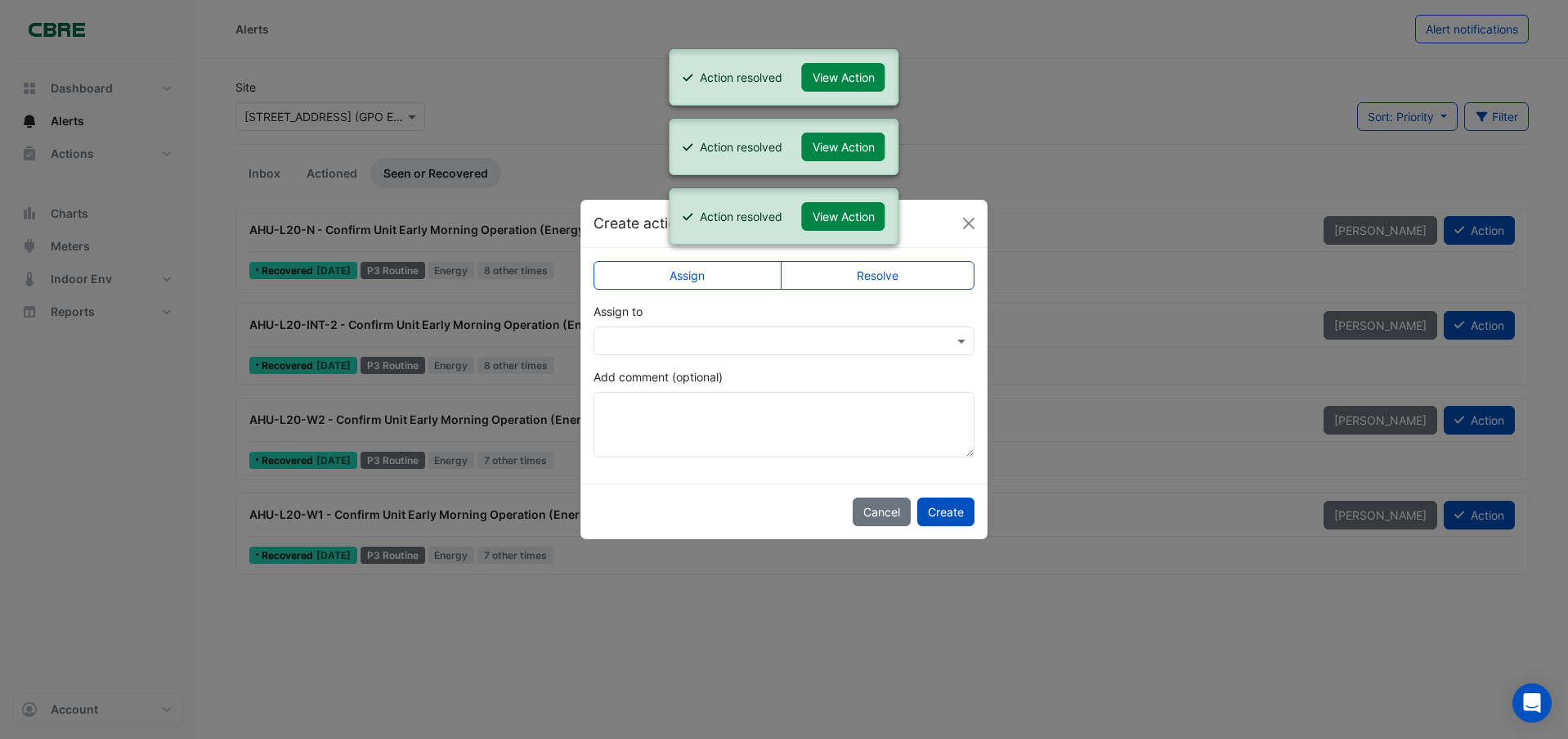
click at [936, 279] on label "Resolve" at bounding box center [878, 275] width 194 height 28
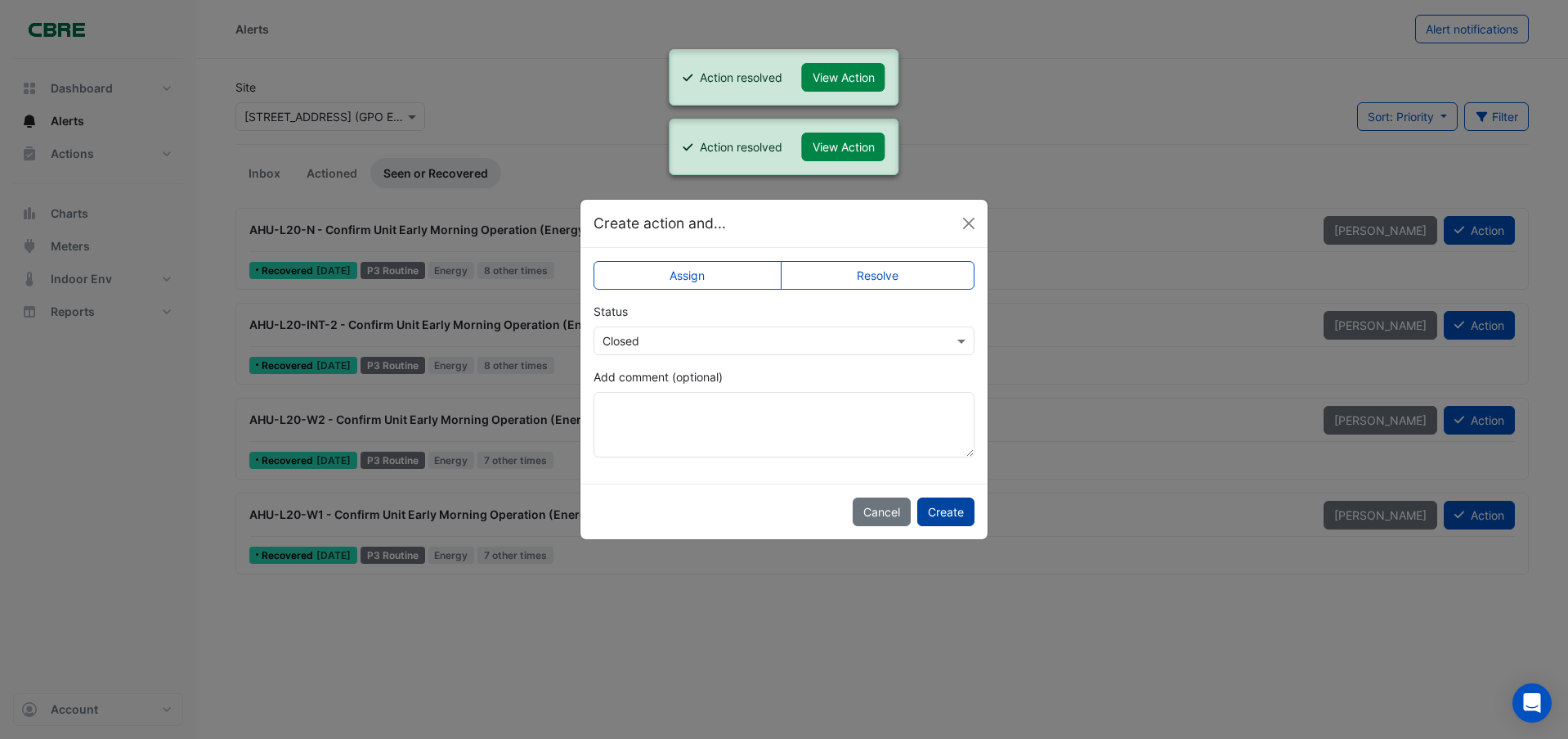
click at [947, 508] on button "Create" at bounding box center [946, 511] width 57 height 28
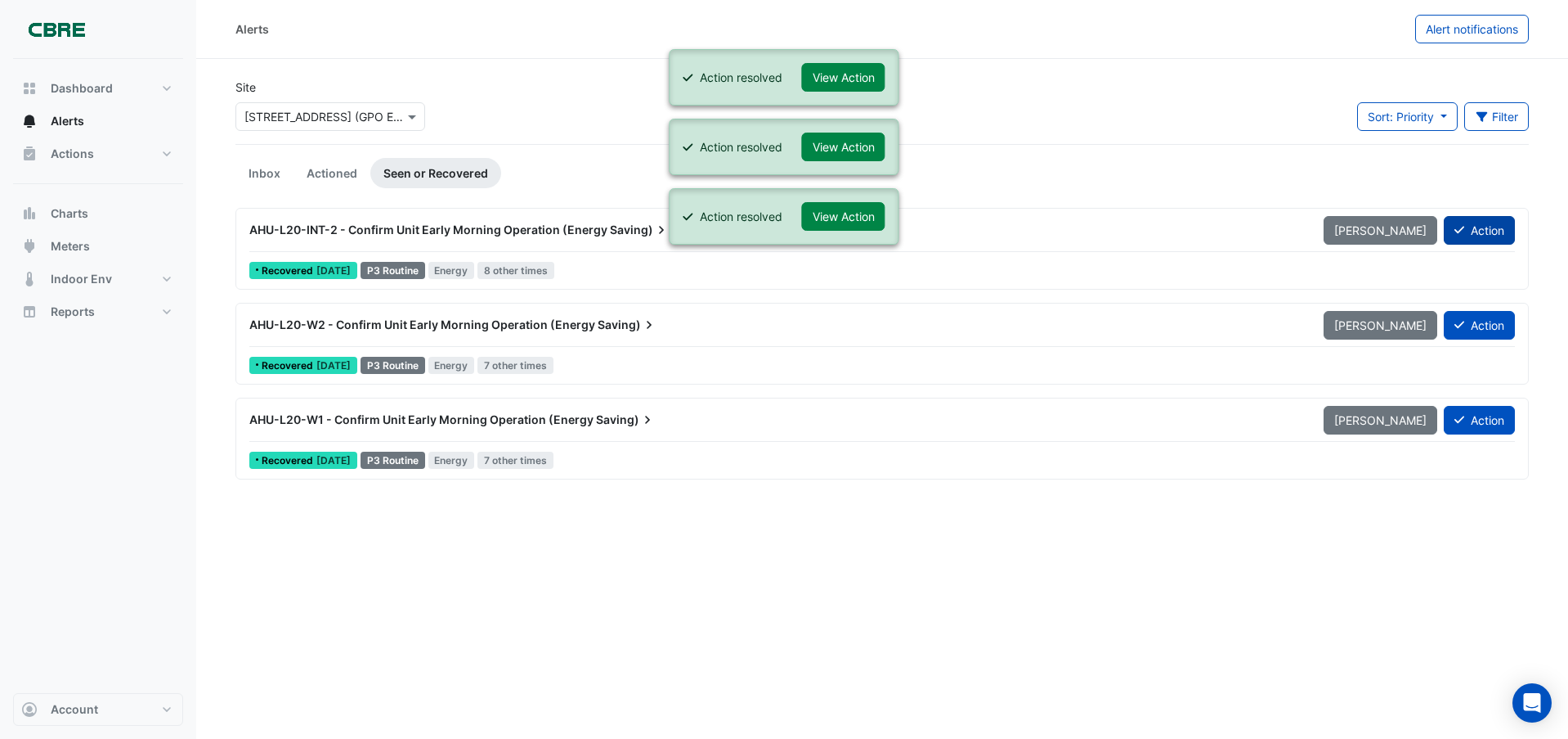
click at [1485, 224] on button "Action" at bounding box center [1480, 230] width 71 height 28
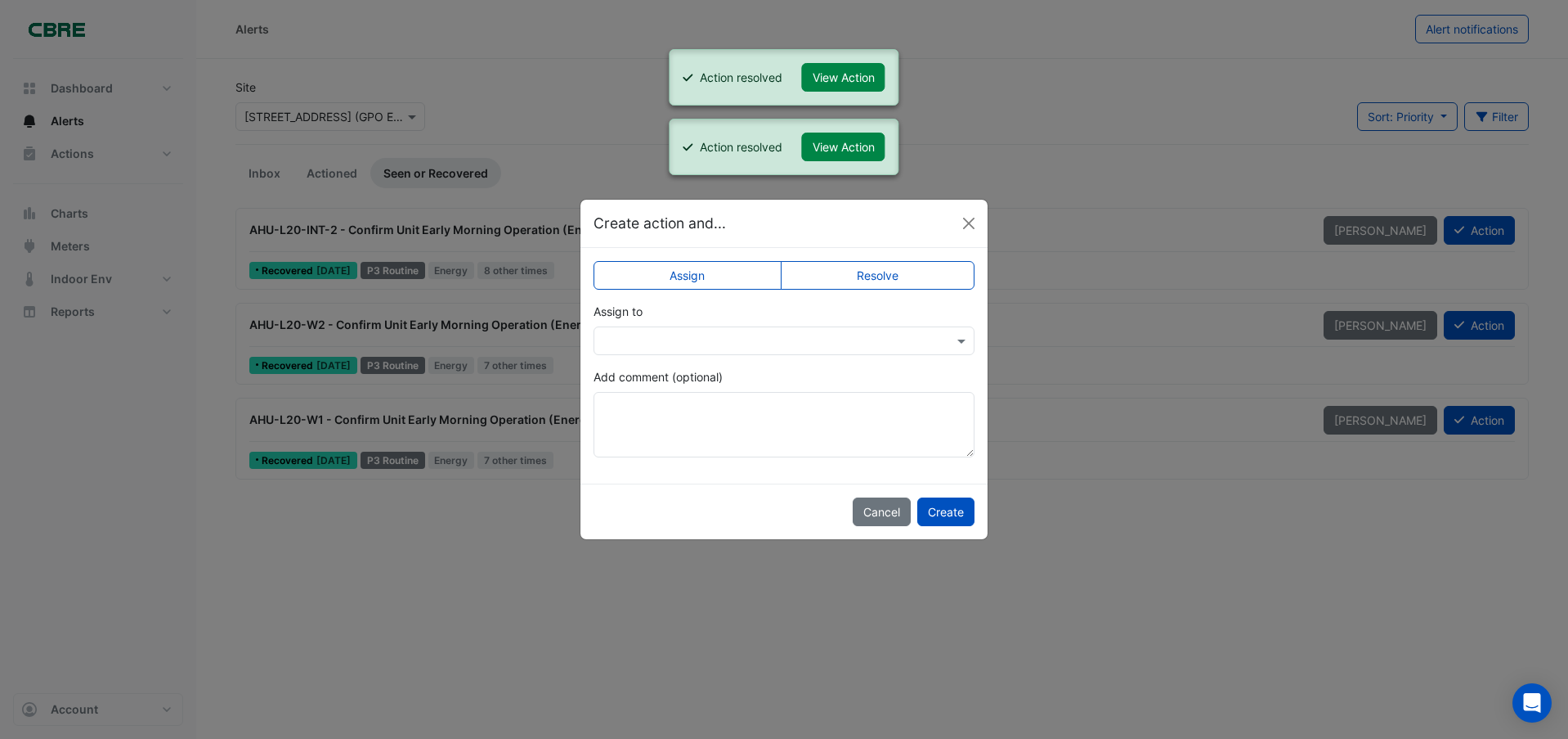
click at [932, 282] on label "Resolve" at bounding box center [878, 275] width 194 height 28
click at [959, 523] on button "Create" at bounding box center [946, 511] width 57 height 28
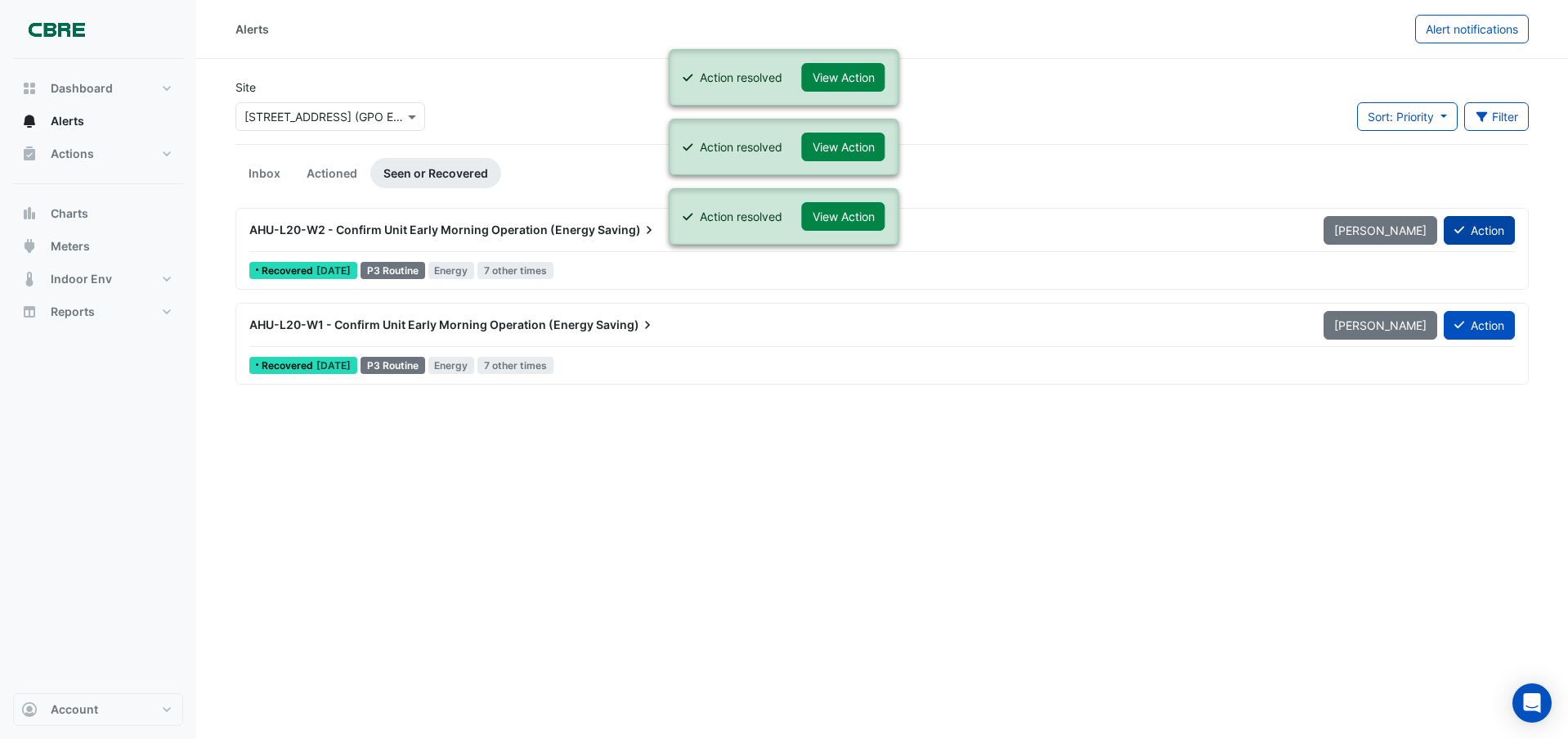
click at [1469, 229] on button "Action" at bounding box center [1480, 230] width 71 height 28
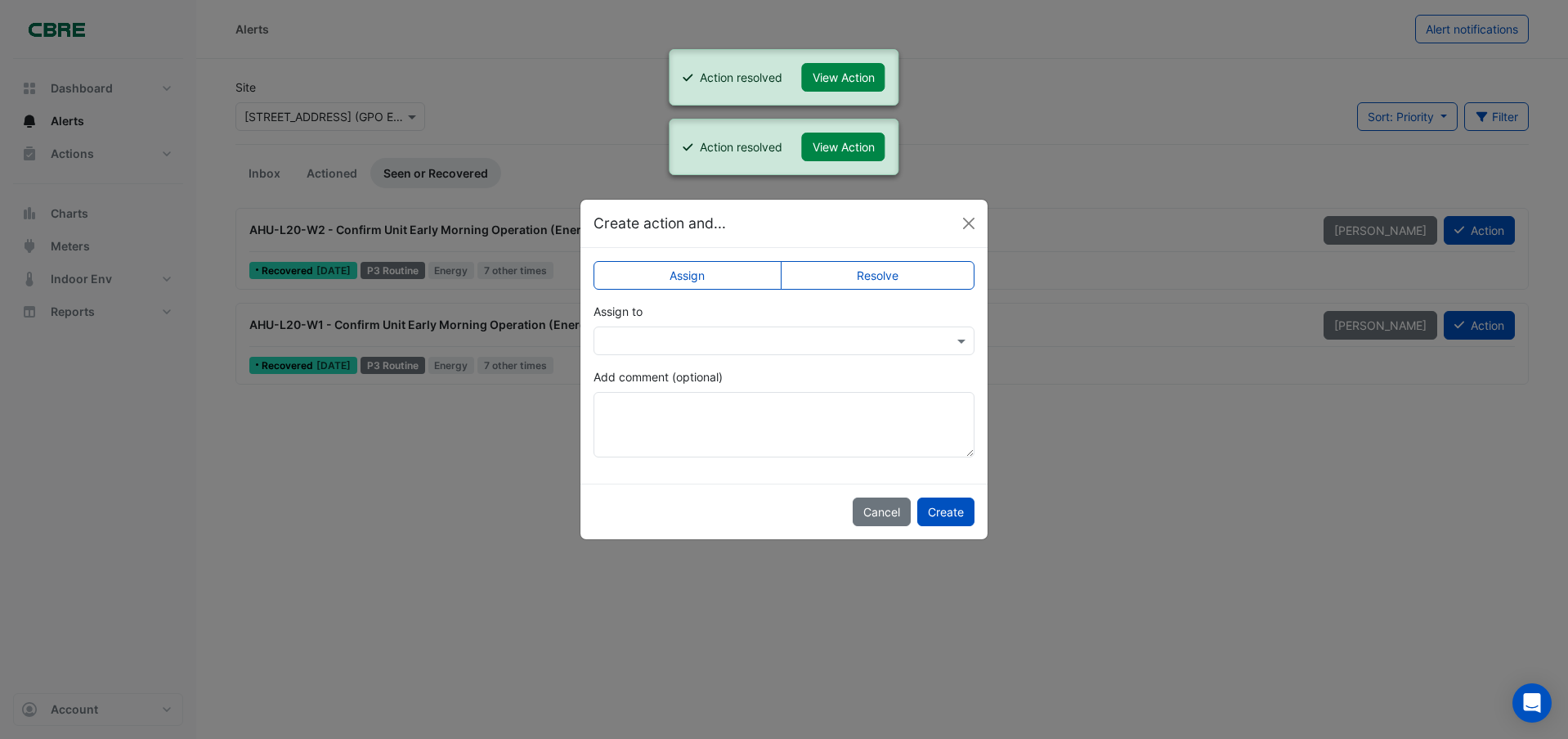
drag, startPoint x: 882, startPoint y: 278, endPoint x: 901, endPoint y: 299, distance: 28.3
click at [882, 279] on label "Resolve" at bounding box center [878, 275] width 194 height 28
click at [952, 509] on button "Create" at bounding box center [946, 511] width 57 height 28
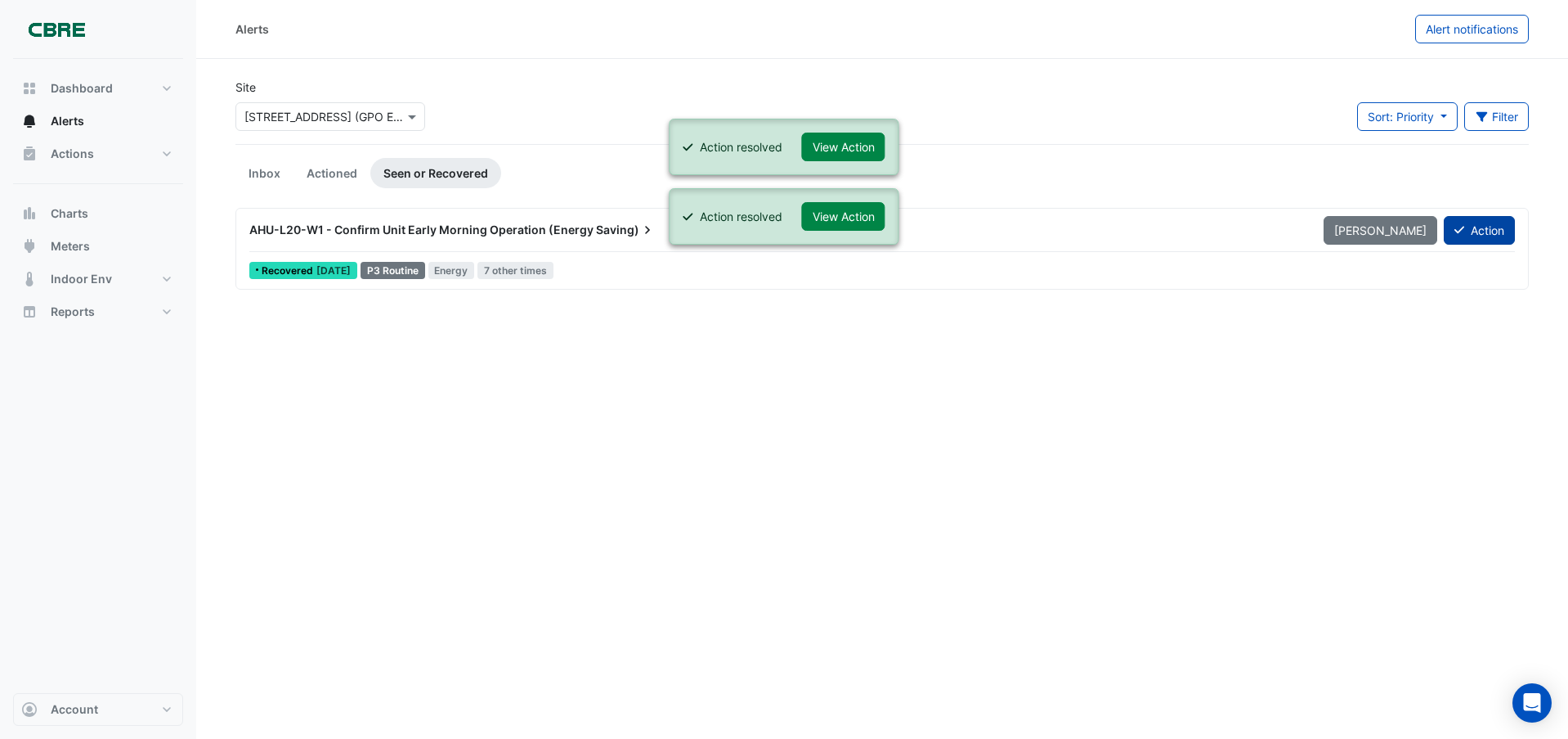
click at [1488, 220] on button "Action" at bounding box center [1480, 230] width 71 height 28
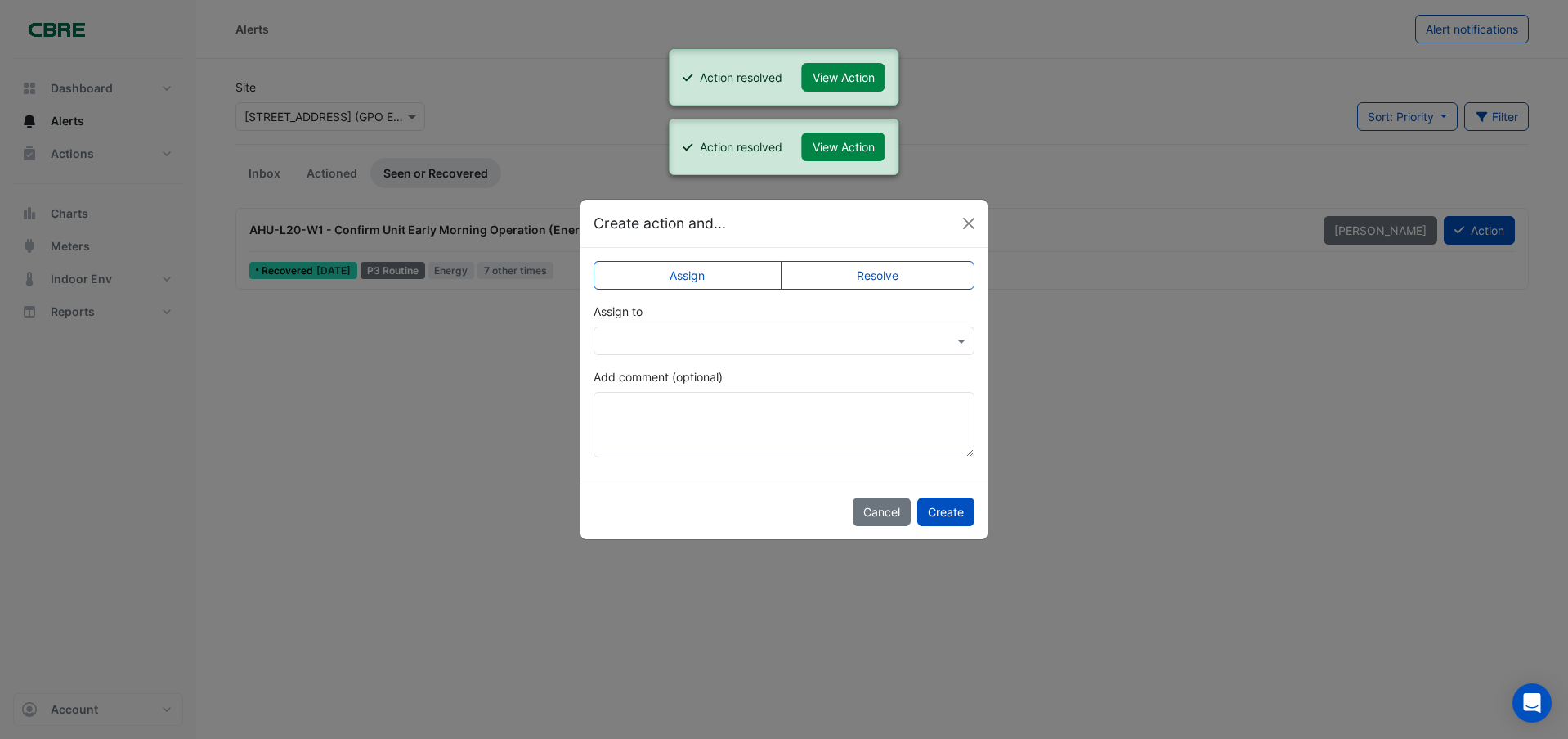
click at [925, 278] on label "Resolve" at bounding box center [878, 275] width 194 height 28
click at [961, 510] on button "Create" at bounding box center [946, 511] width 57 height 28
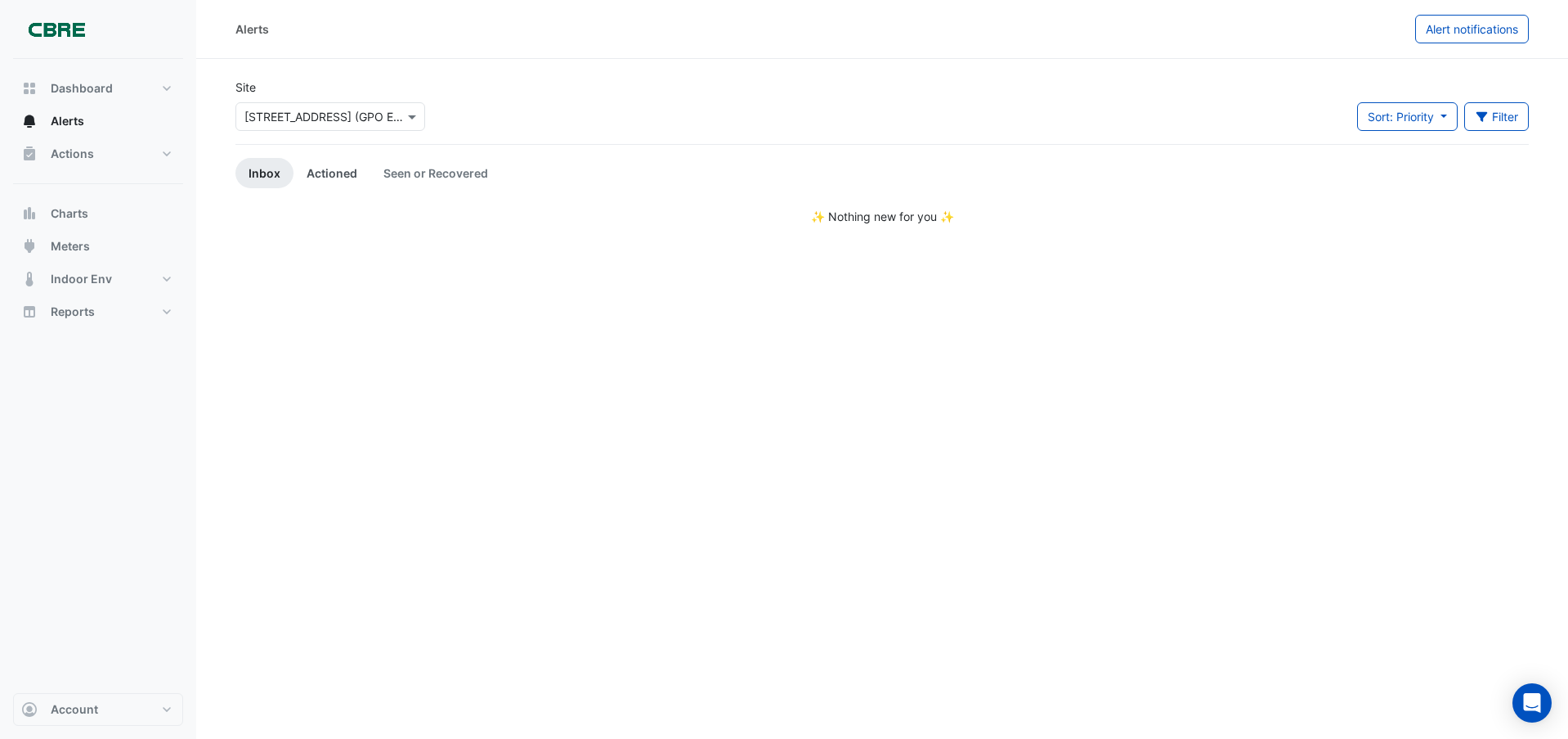
click at [343, 170] on link "Actioned" at bounding box center [332, 173] width 77 height 30
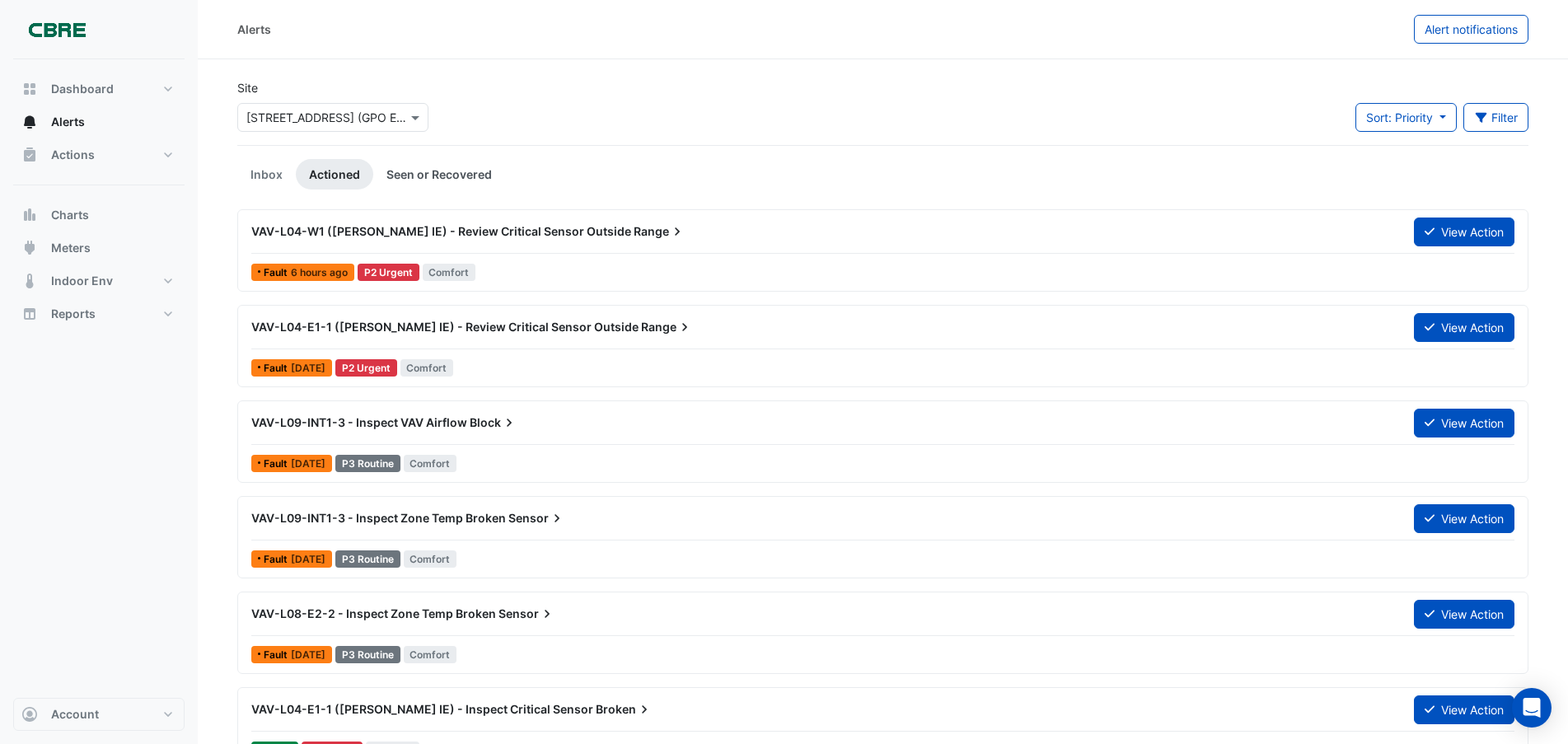
click at [431, 169] on link "Seen or Recovered" at bounding box center [439, 174] width 131 height 30
